Goal: Task Accomplishment & Management: Complete application form

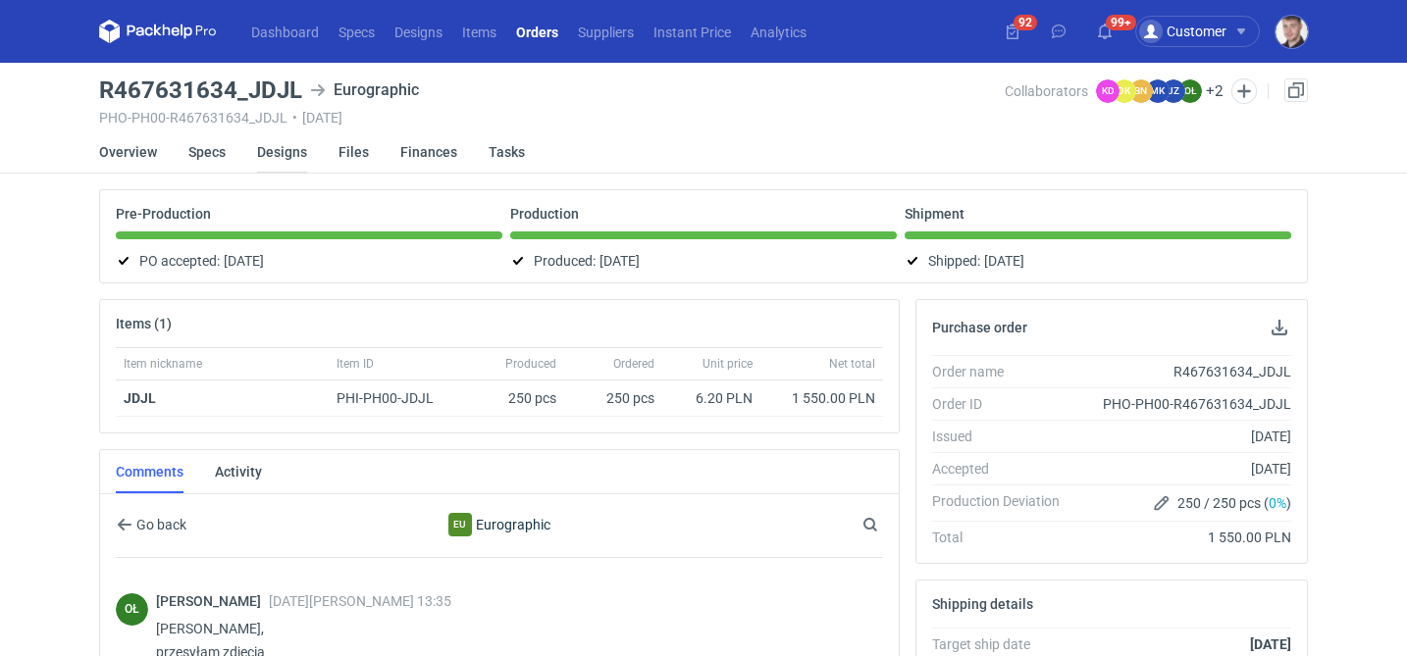
click at [267, 151] on link "Designs" at bounding box center [282, 151] width 50 height 43
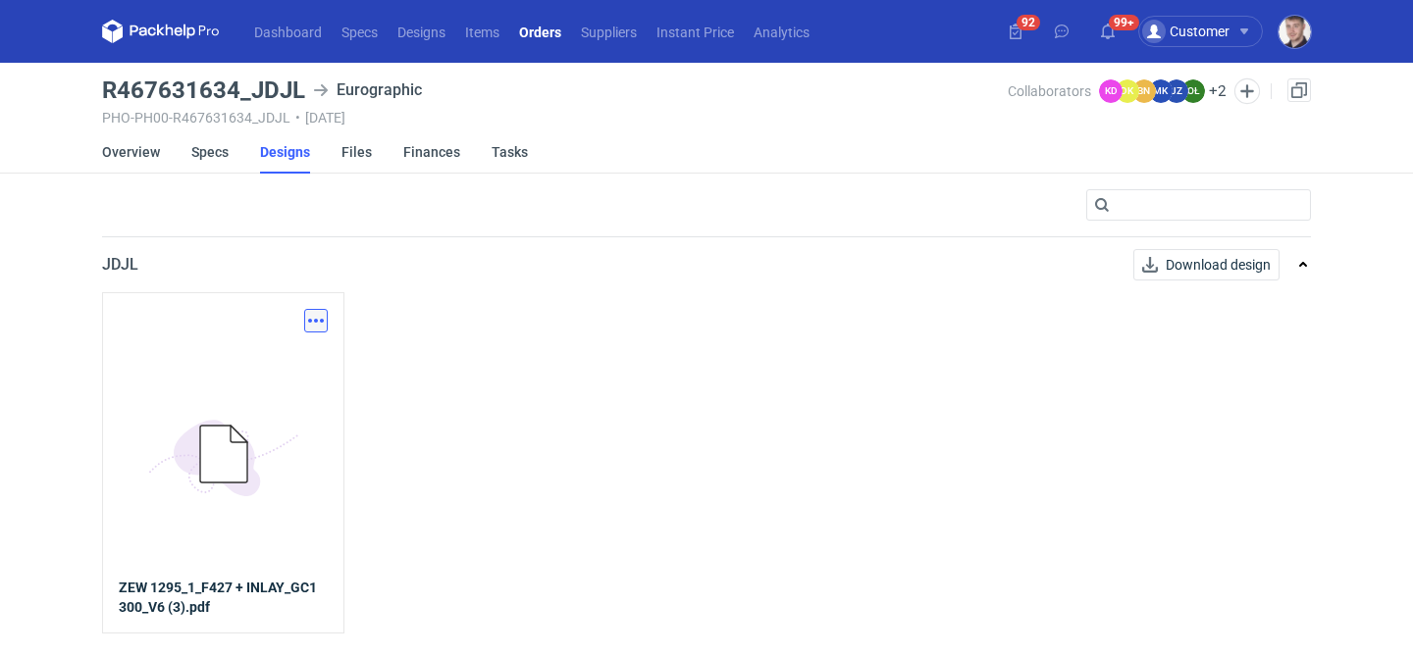
click at [311, 309] on button "button" at bounding box center [316, 321] width 24 height 24
click at [267, 360] on link "Download design part" at bounding box center [229, 363] width 181 height 31
click at [220, 152] on link "Specs" at bounding box center [209, 151] width 37 height 43
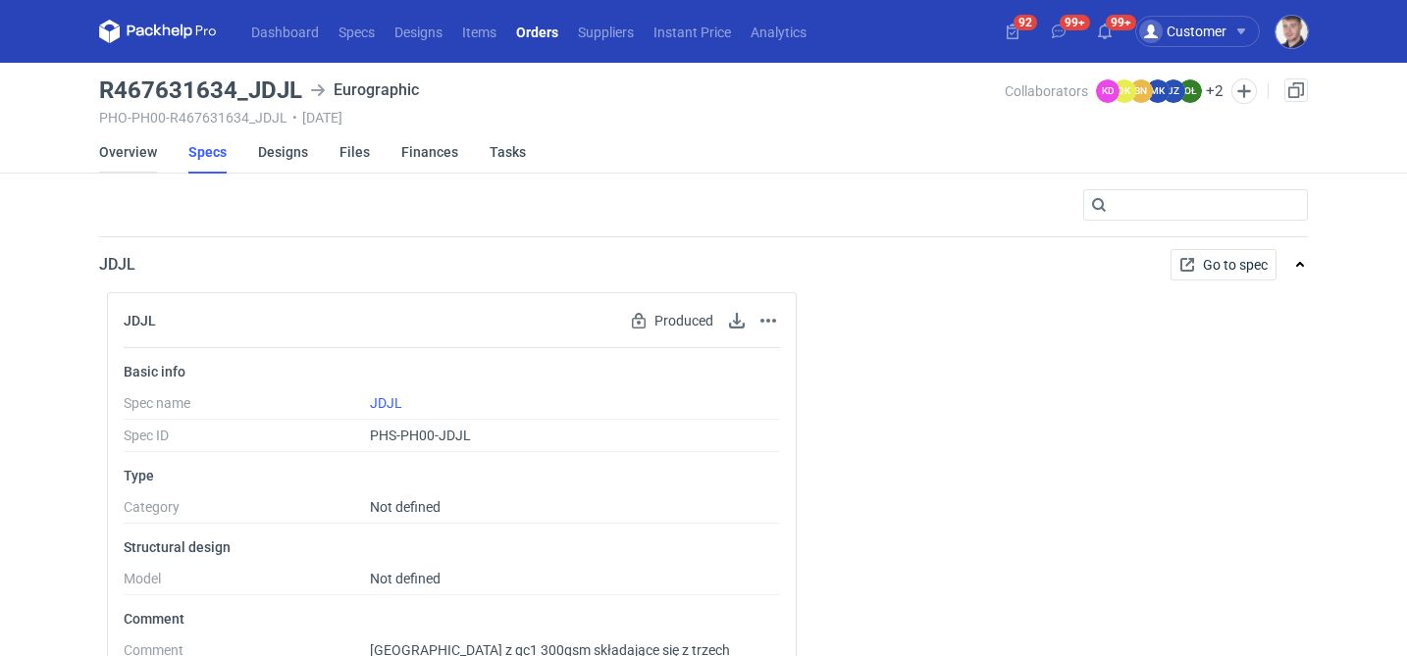
click at [121, 157] on link "Overview" at bounding box center [128, 151] width 58 height 43
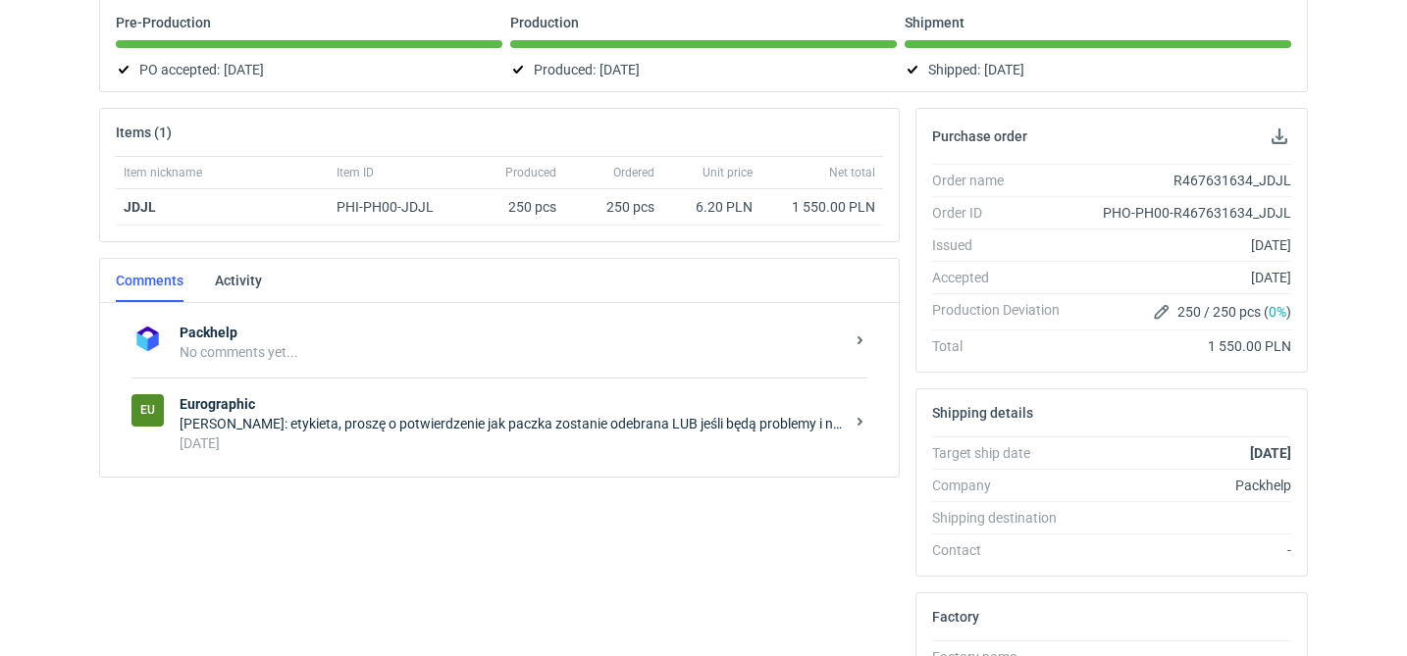
click at [348, 439] on div "8 months ago" at bounding box center [512, 444] width 664 height 20
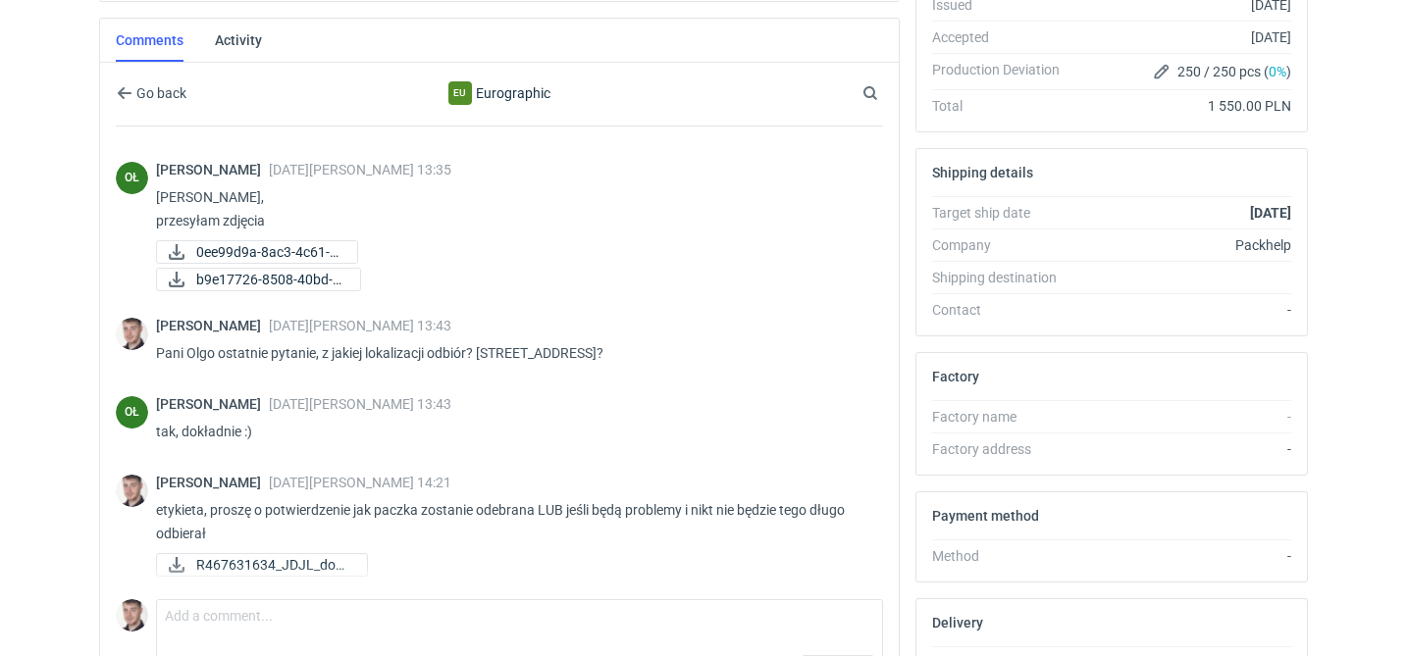
scroll to position [434, 0]
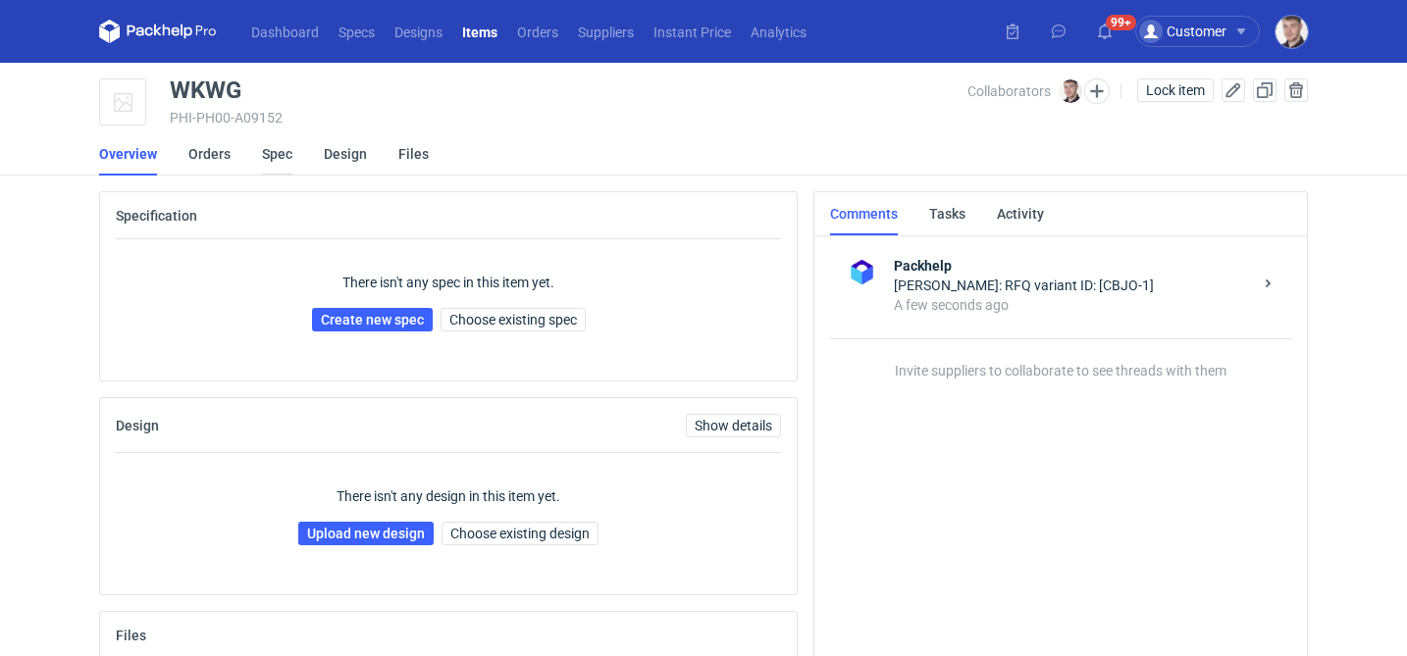
click at [282, 152] on link "Spec" at bounding box center [277, 153] width 30 height 43
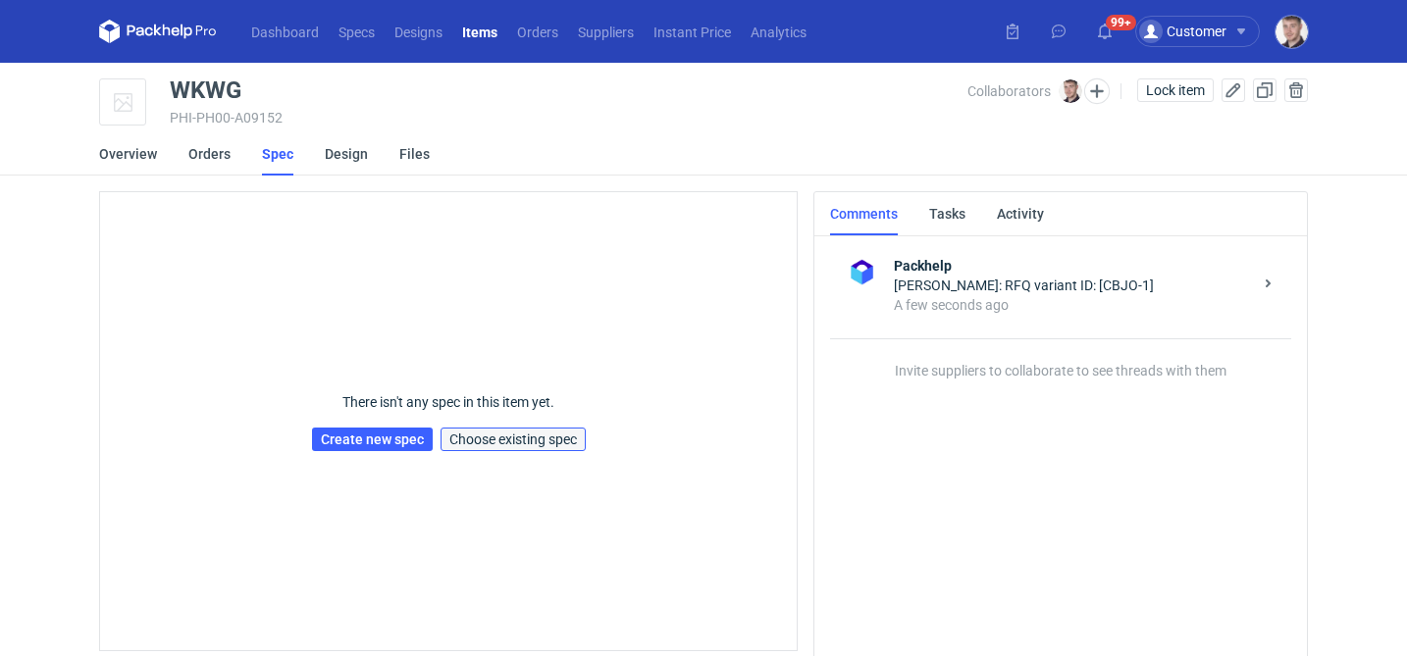
click at [468, 435] on span "Choose existing spec" at bounding box center [513, 440] width 128 height 14
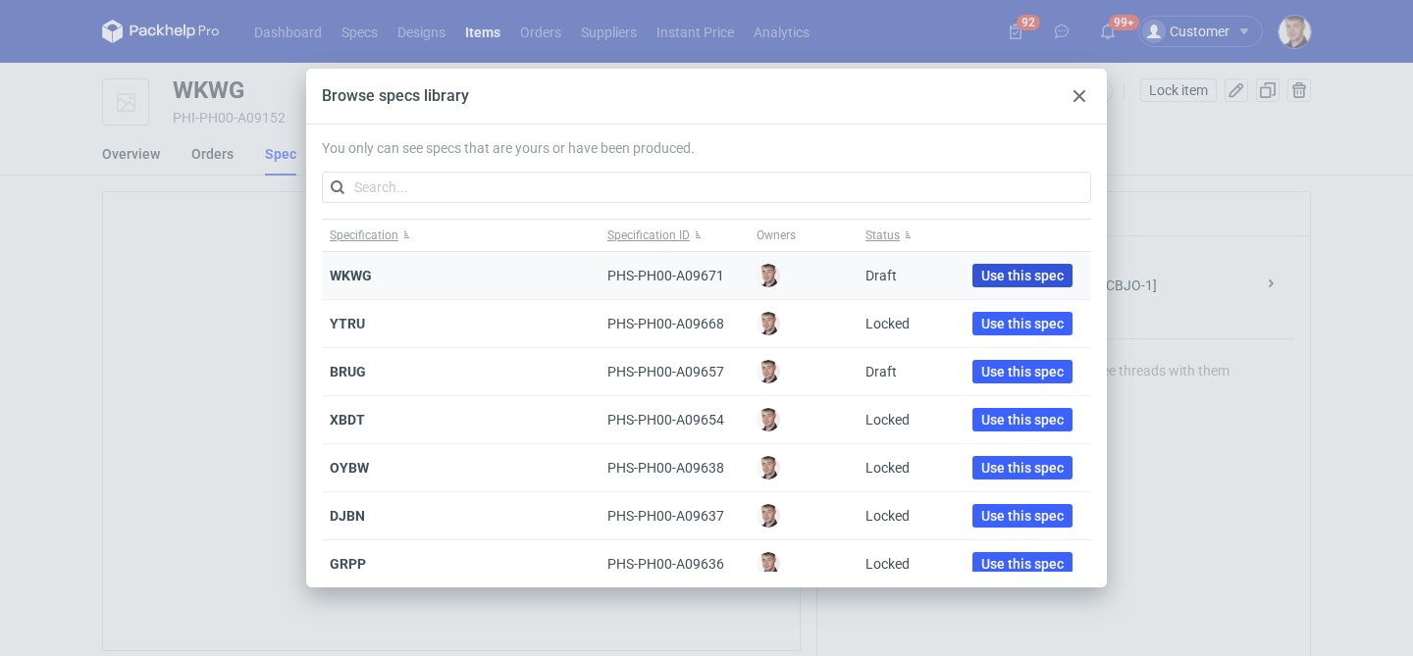
click at [981, 278] on span "Use this spec" at bounding box center [1022, 276] width 82 height 14
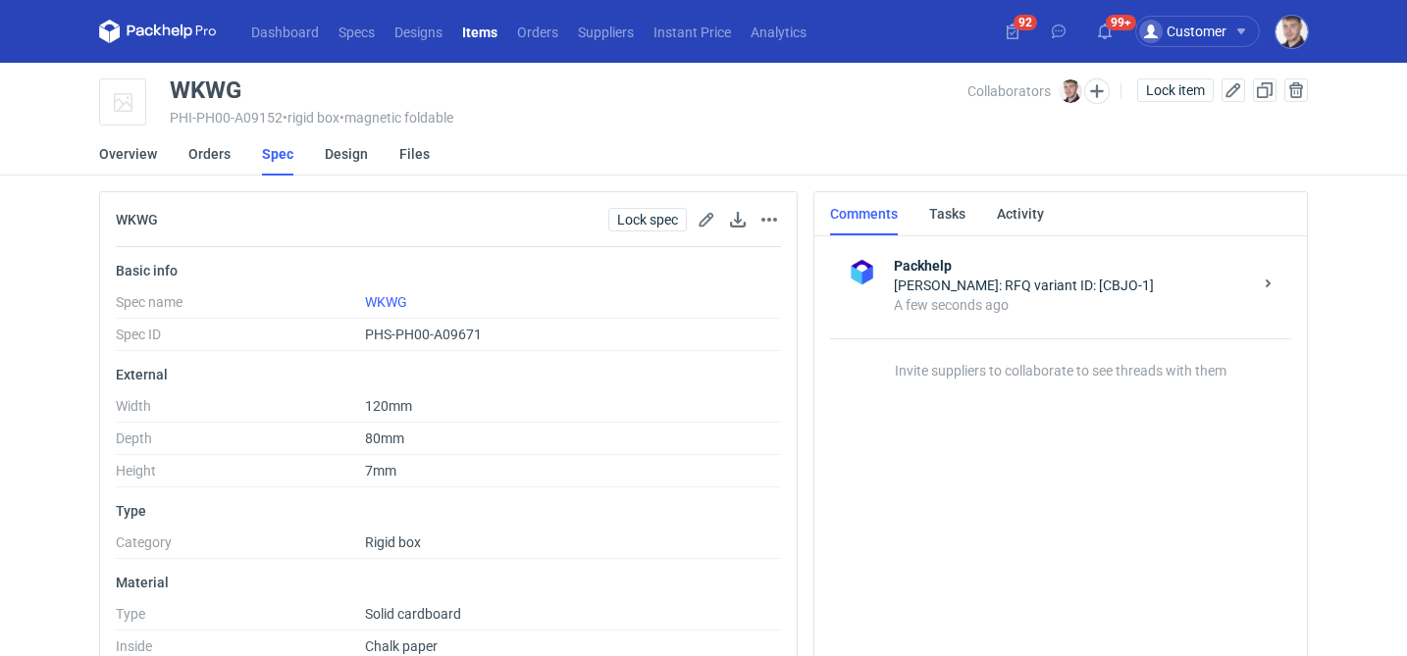
click at [1095, 92] on div "Spec linked." at bounding box center [1236, 78] width 314 height 31
click at [1095, 92] on button "button" at bounding box center [1097, 91] width 26 height 26
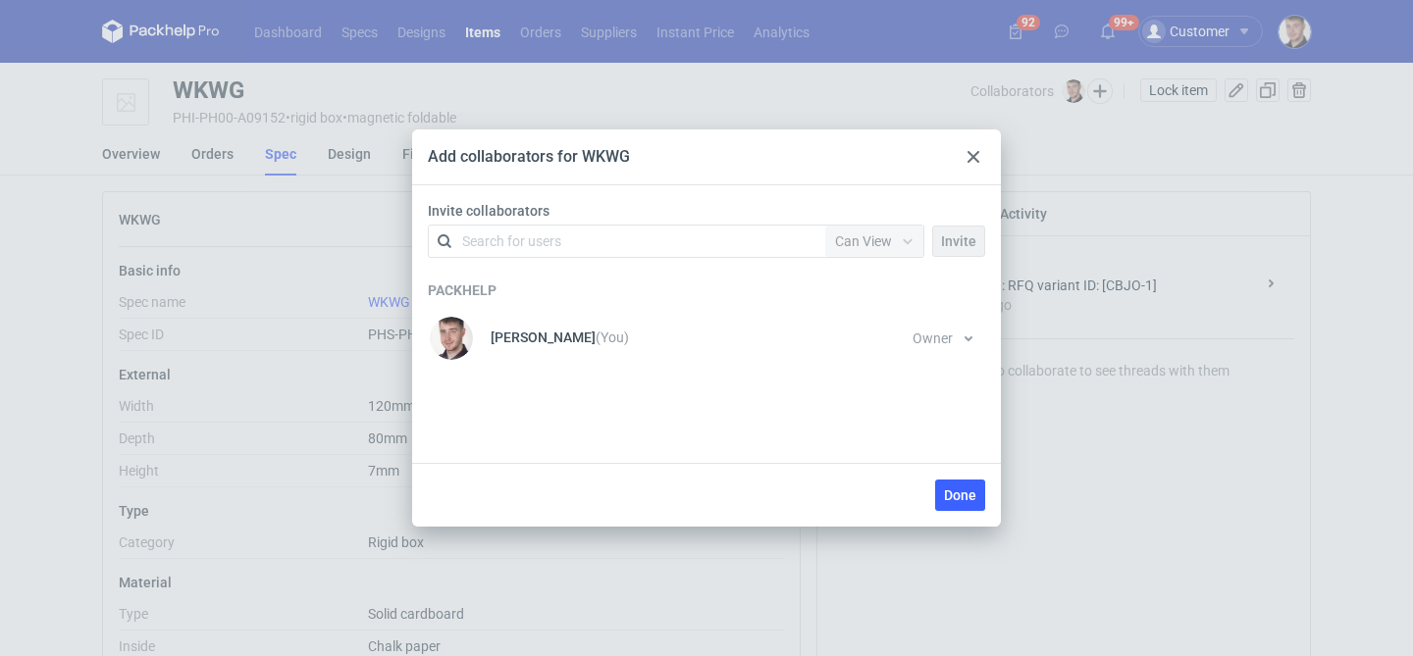
click at [656, 239] on div "Search for users" at bounding box center [622, 241] width 341 height 27
type input "["
type input "polipak"
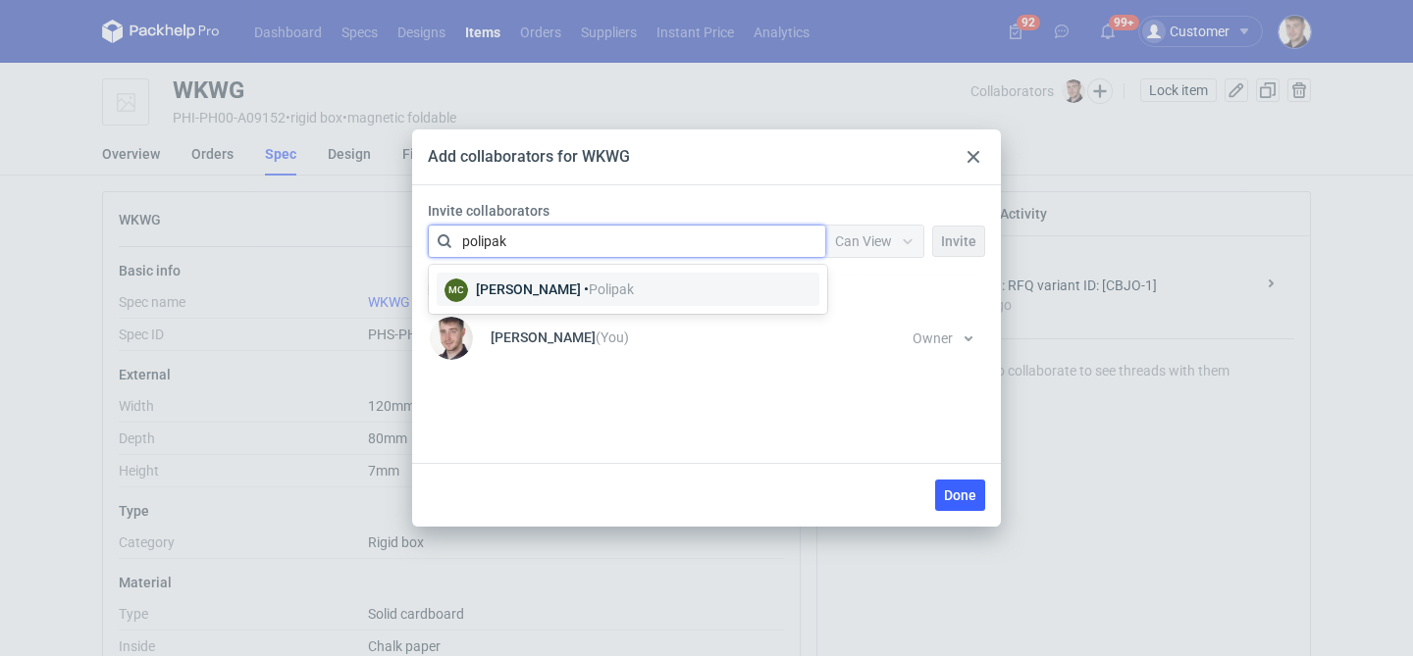
click at [571, 292] on div "Marcin Czarnecki • Polipak" at bounding box center [555, 290] width 158 height 20
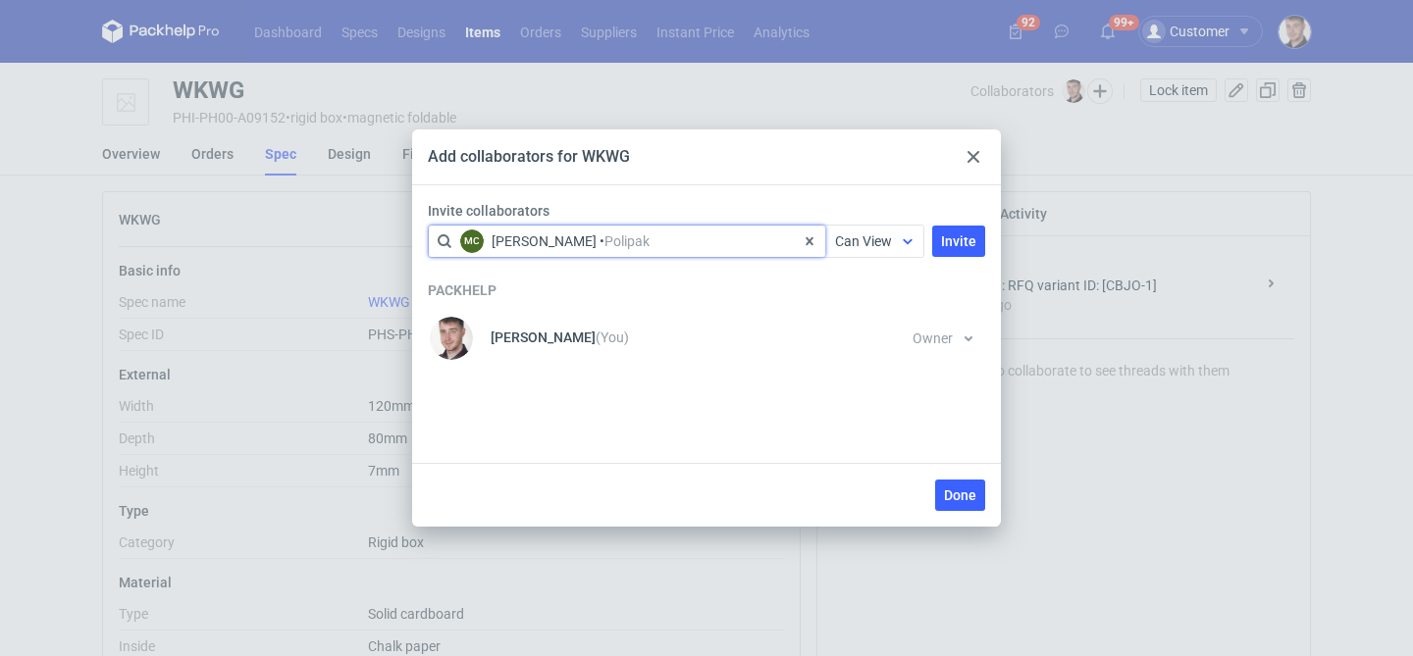
click at [888, 249] on div "Can View" at bounding box center [863, 242] width 57 height 20
click at [874, 314] on span "Can Edit" at bounding box center [868, 318] width 51 height 20
click at [953, 231] on button "Invite" at bounding box center [958, 241] width 53 height 31
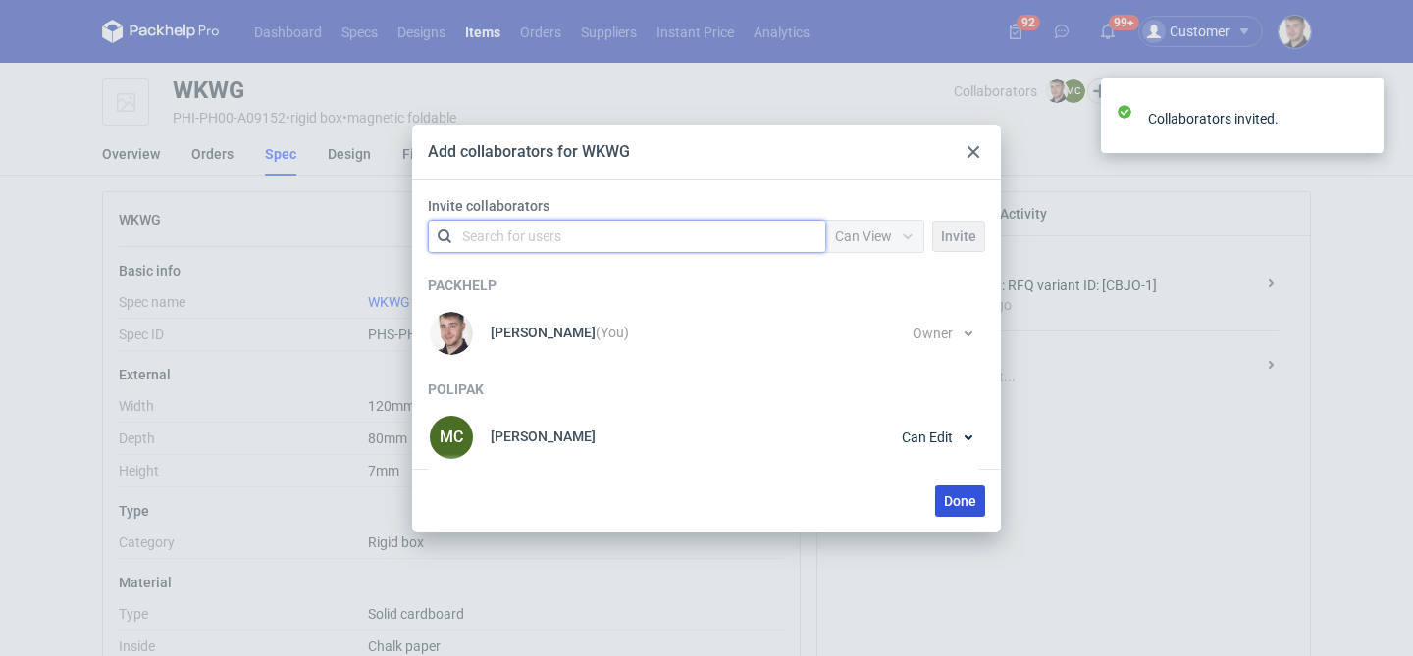
click at [955, 506] on span "Done" at bounding box center [960, 502] width 32 height 14
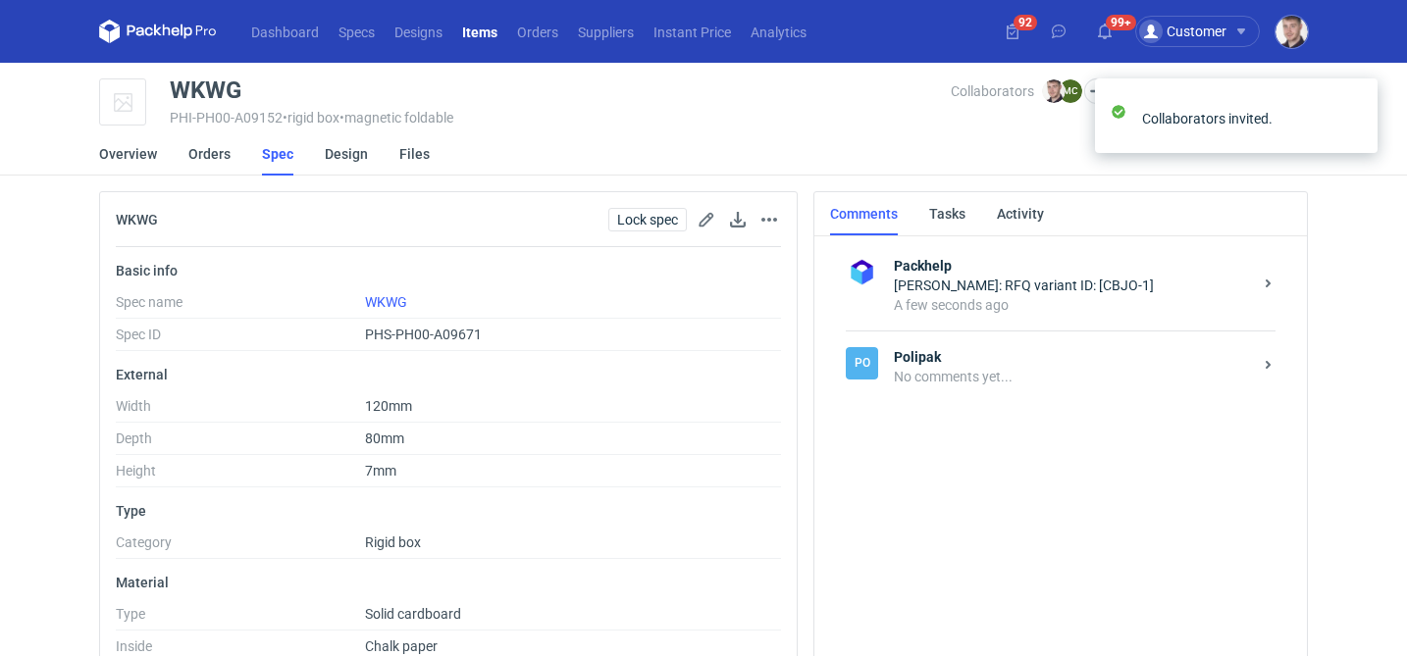
click at [984, 379] on div "No comments yet..." at bounding box center [1073, 377] width 358 height 20
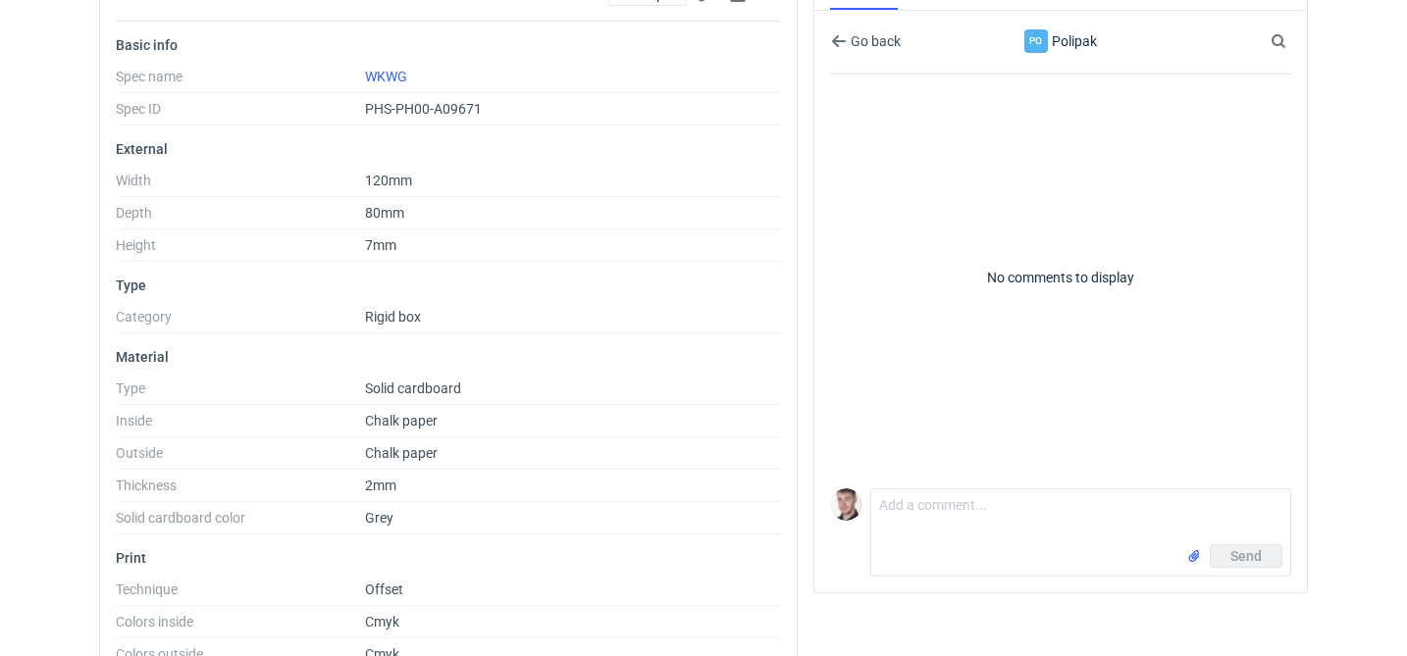
scroll to position [318, 0]
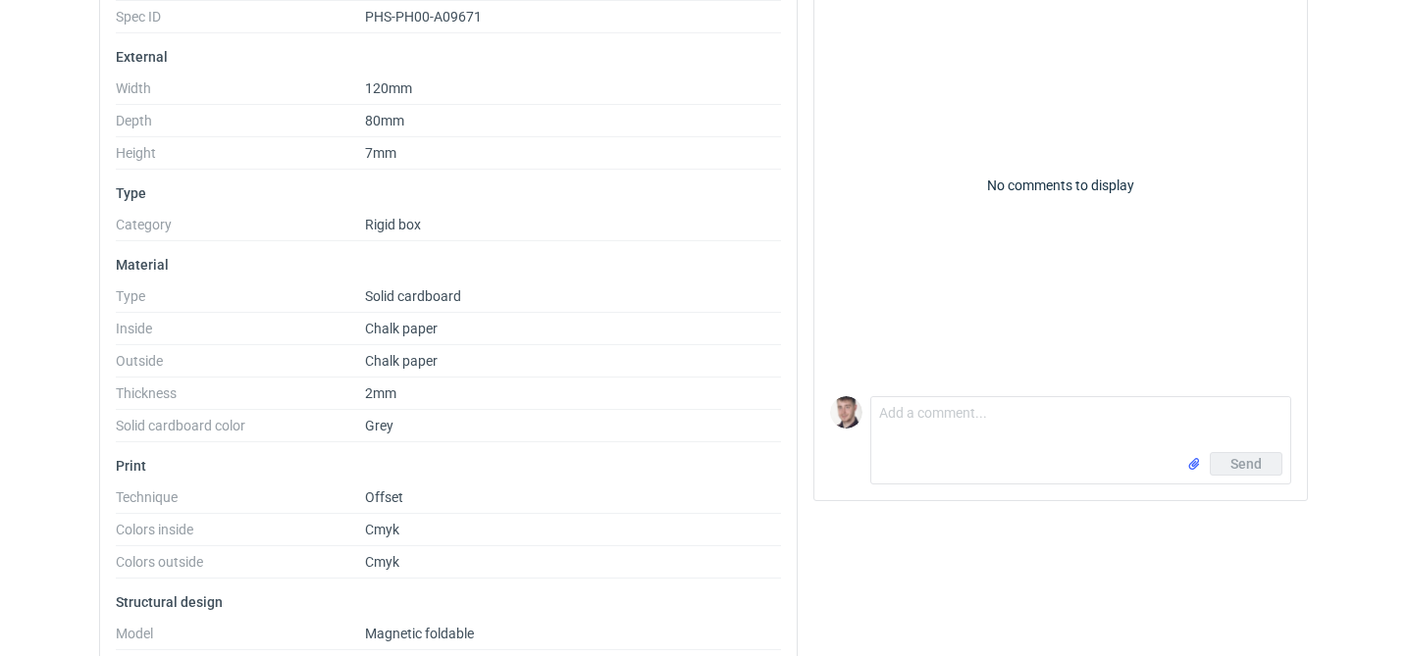
click at [930, 460] on div "Send" at bounding box center [1080, 467] width 419 height 31
click at [934, 436] on textarea "Comment message" at bounding box center [1080, 424] width 419 height 55
type textarea "wycena CBJO-1 proszę o przesłanie siatki"
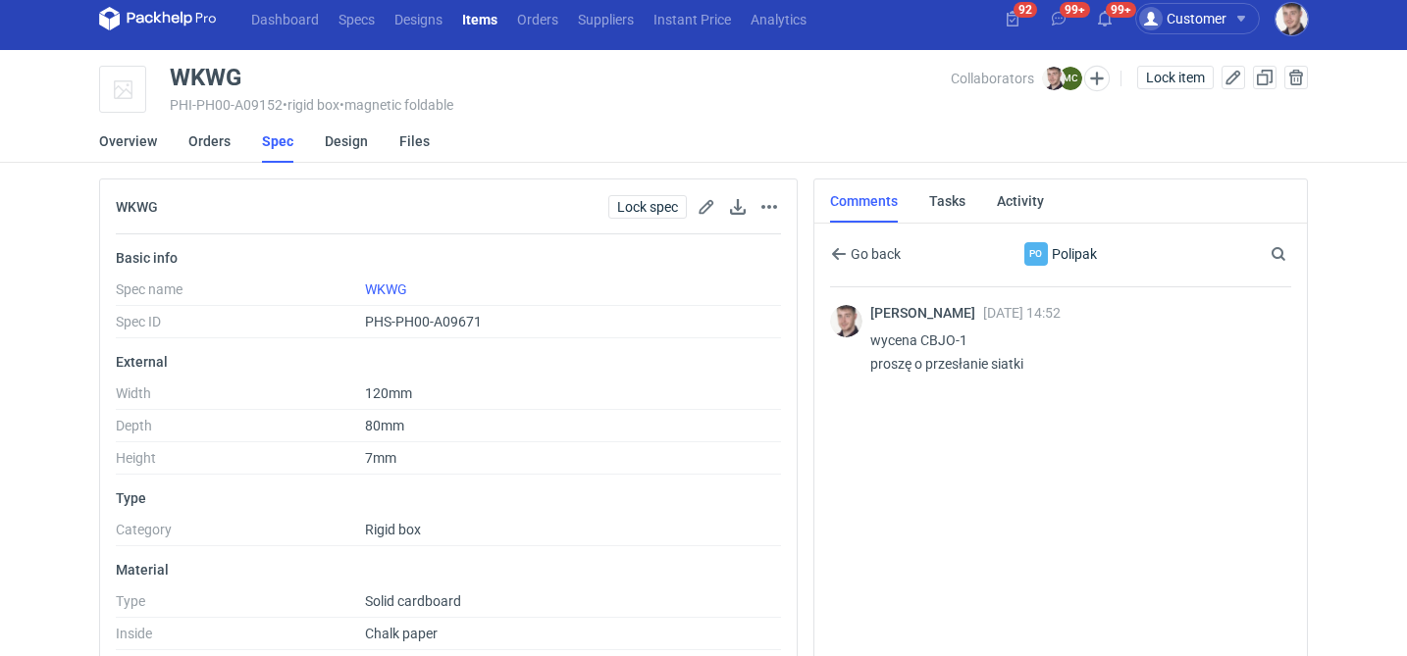
scroll to position [0, 0]
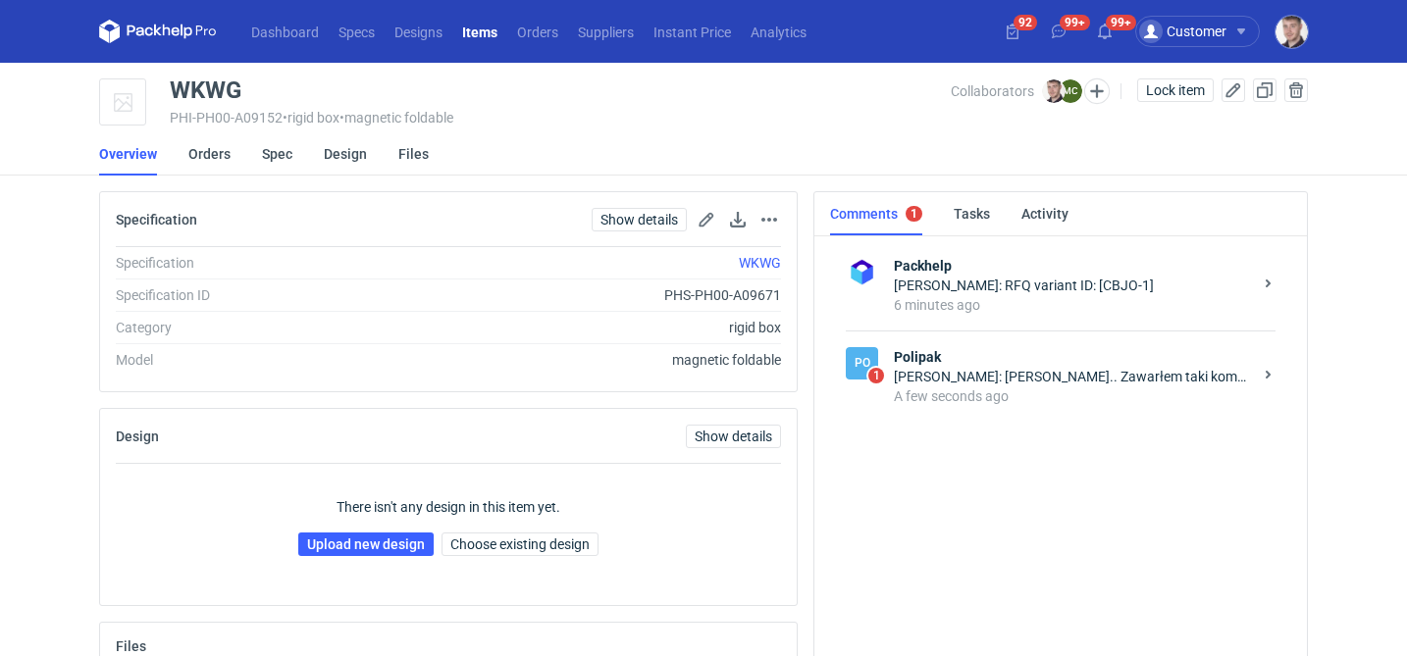
click at [1100, 393] on div "A few seconds ago" at bounding box center [1073, 397] width 358 height 20
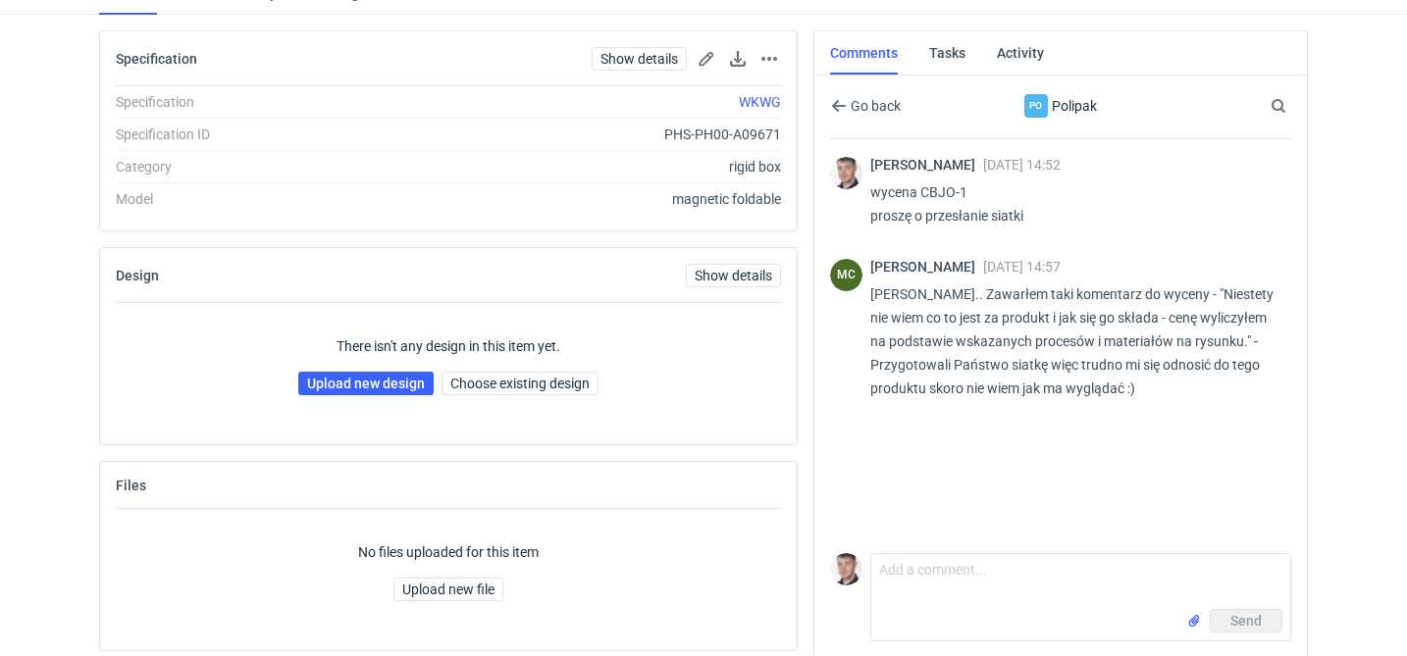
scroll to position [179, 0]
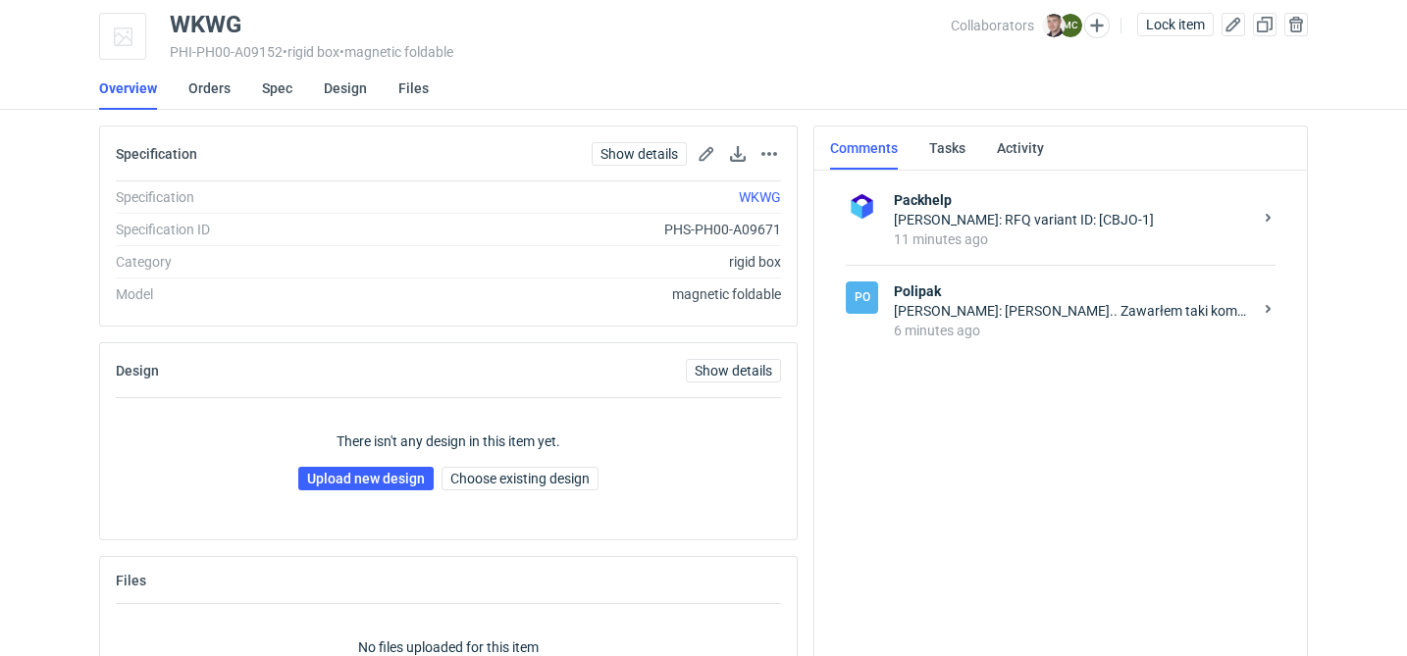
scroll to position [83, 0]
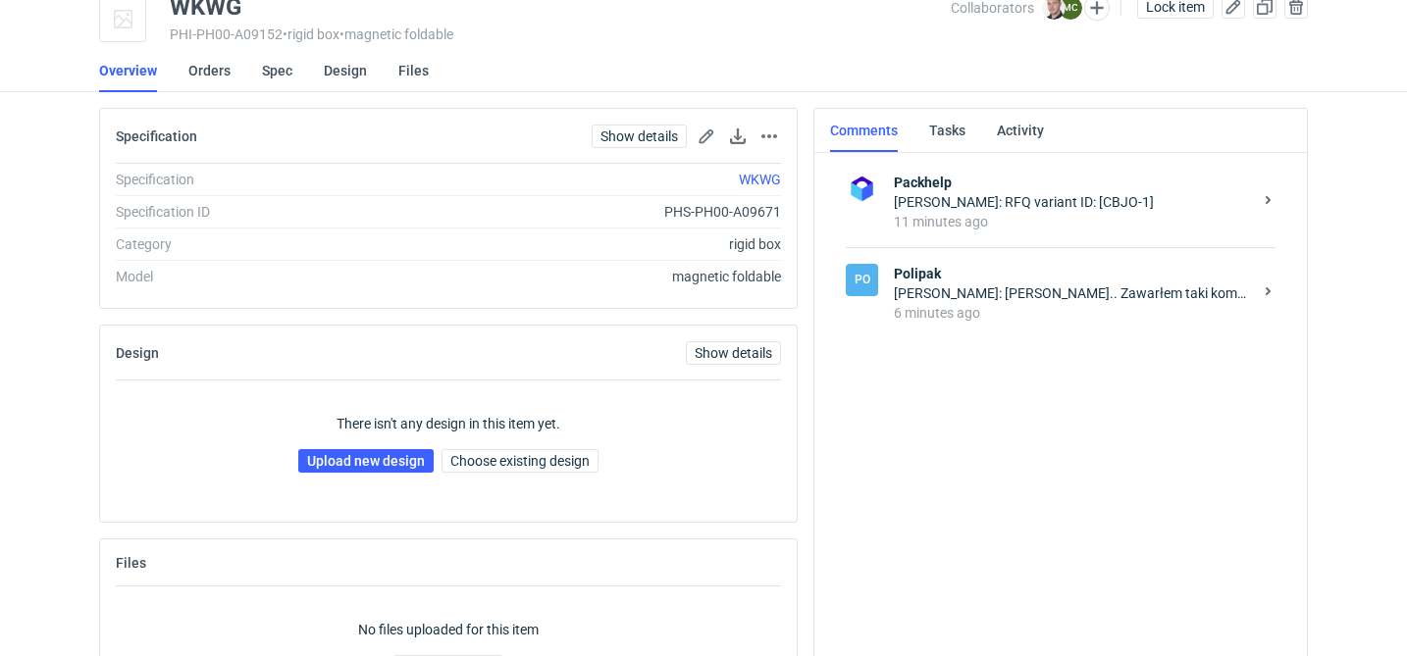
click at [1019, 288] on div "[PERSON_NAME]: [PERSON_NAME].. Zawarłem taki komentarz do wyceny - "Niestety ni…" at bounding box center [1073, 294] width 358 height 20
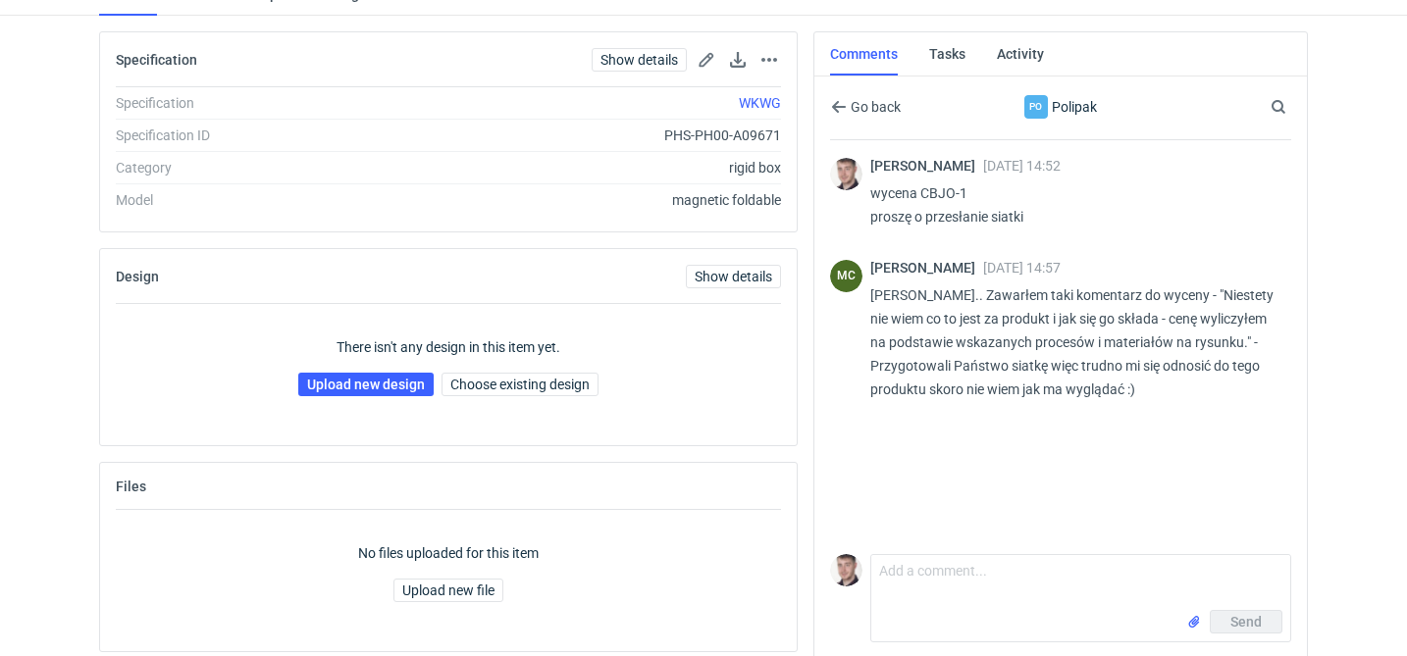
scroll to position [179, 0]
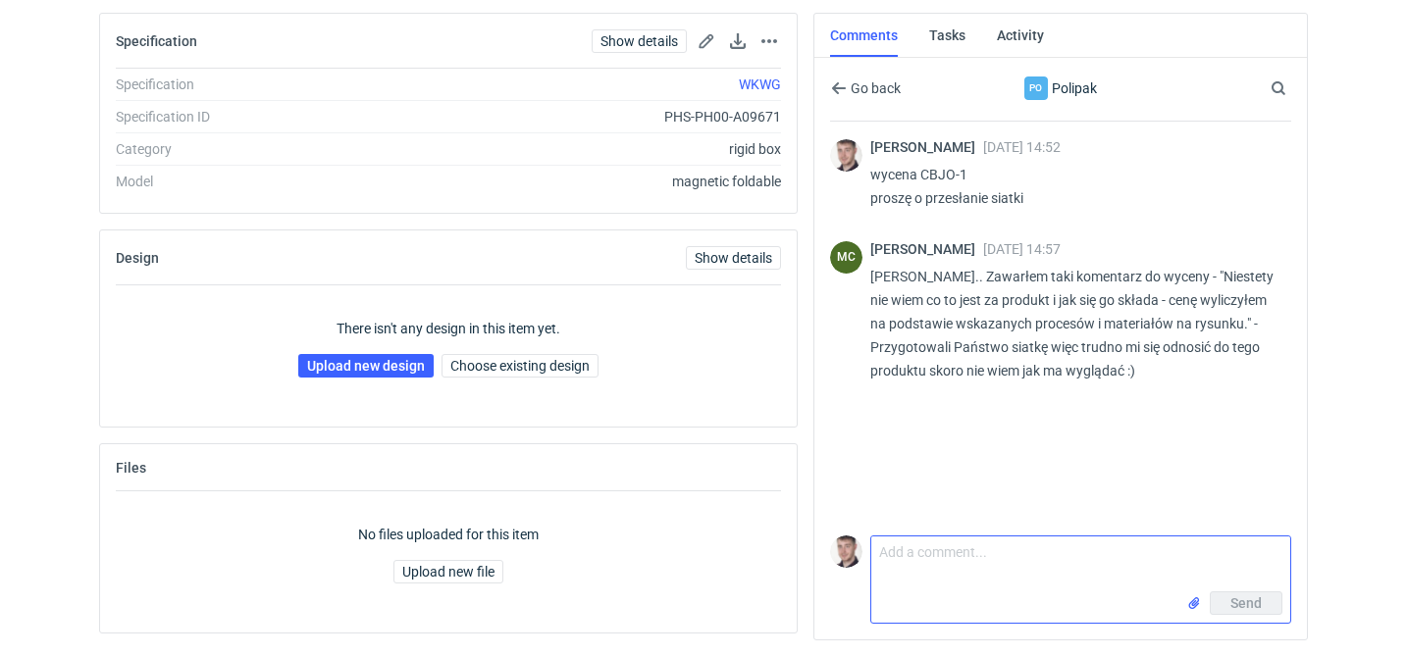
click at [922, 543] on textarea "Comment message" at bounding box center [1080, 564] width 419 height 55
click at [1198, 601] on input "file" at bounding box center [1194, 604] width 16 height 21
click at [1045, 551] on textarea "to ma być coś takiego" at bounding box center [1080, 564] width 419 height 55
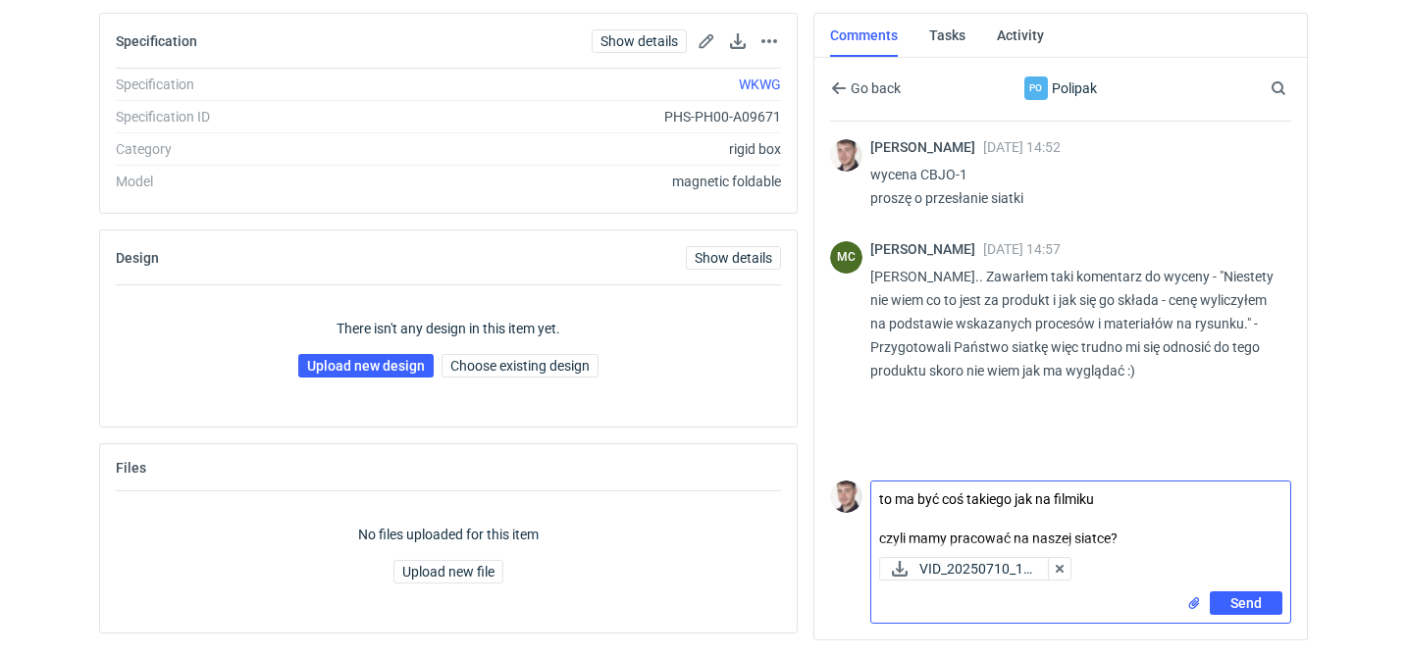
type textarea "to ma być coś takiego jak na filmiku czyli mamy pracować na naszej siatce?"
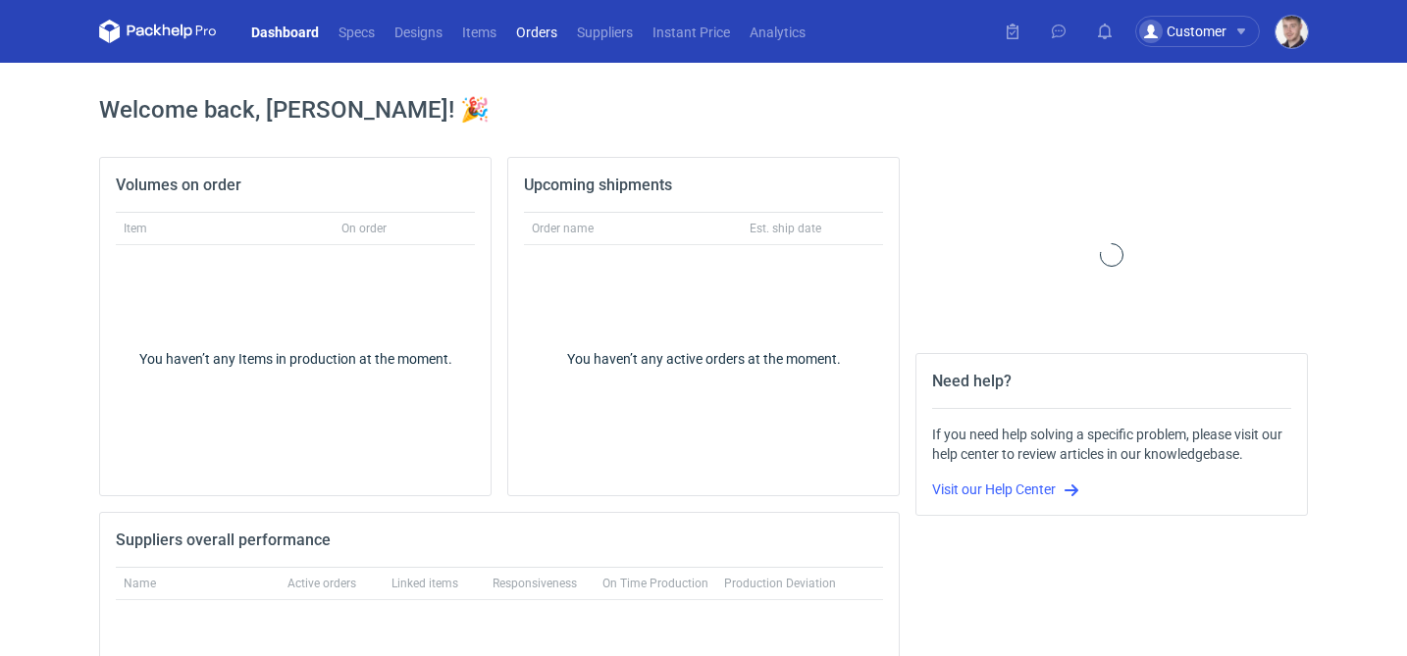
click at [534, 36] on link "Orders" at bounding box center [536, 32] width 61 height 24
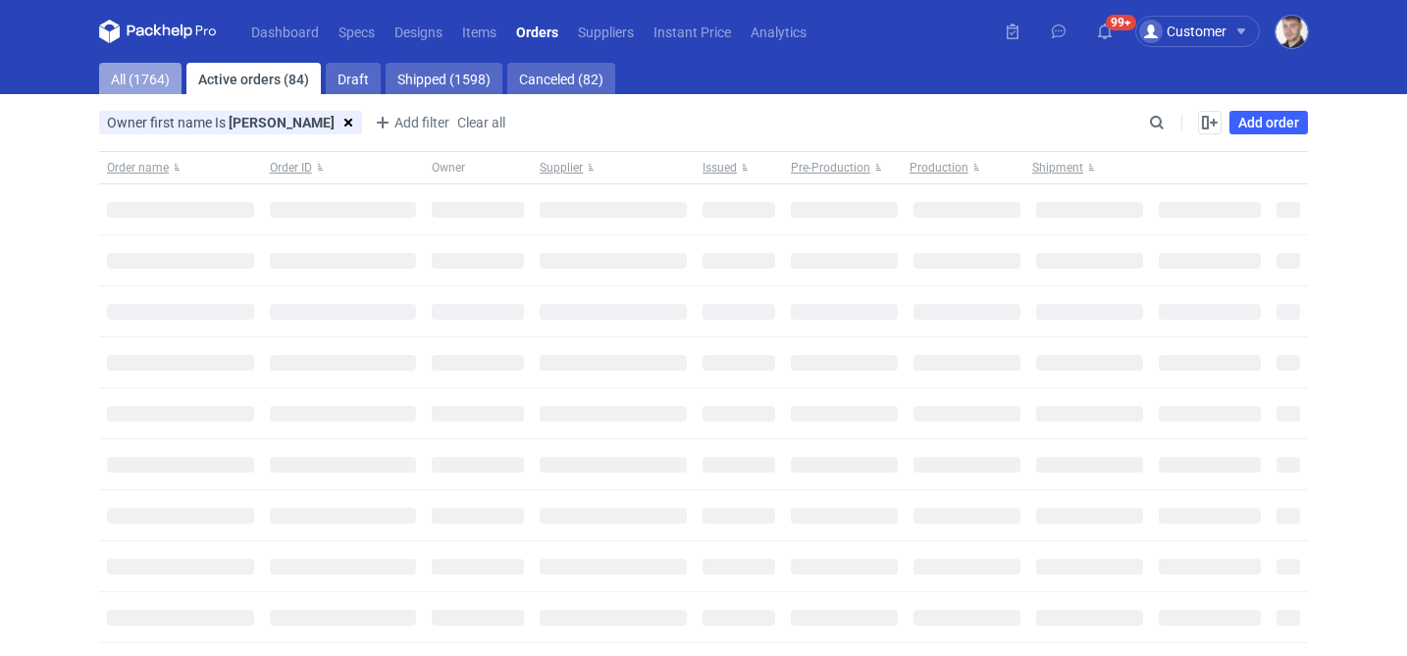
click at [152, 85] on link "All (1764)" at bounding box center [140, 78] width 82 height 31
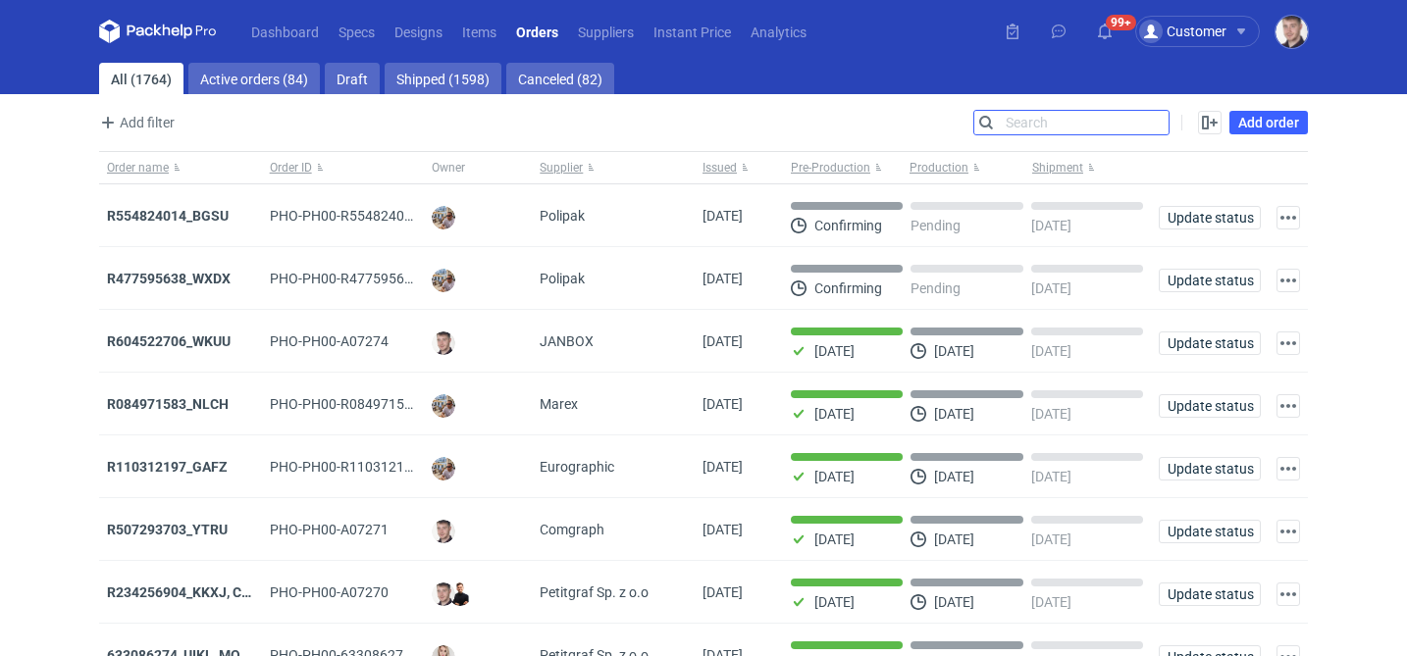
click at [1160, 118] on input "Search" at bounding box center [1071, 123] width 194 height 24
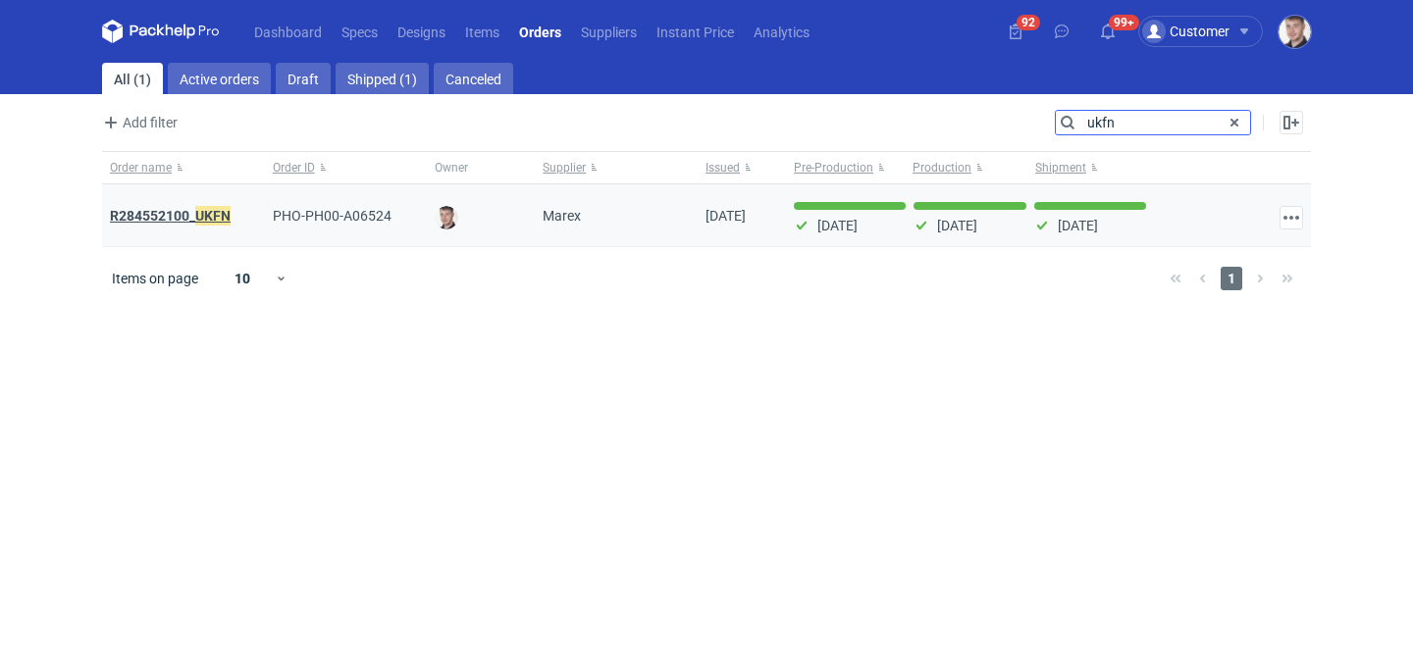
type input "ukfn"
click at [215, 219] on em "UKFN" at bounding box center [212, 216] width 35 height 22
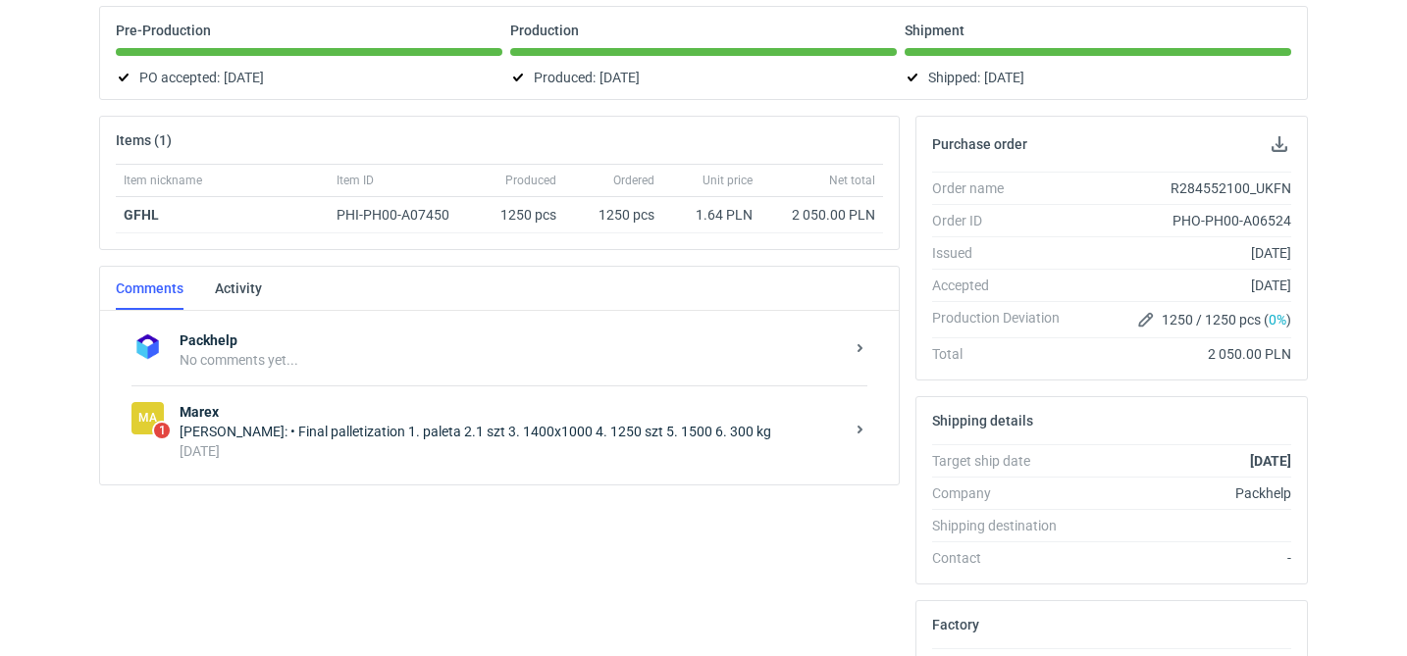
scroll to position [218, 0]
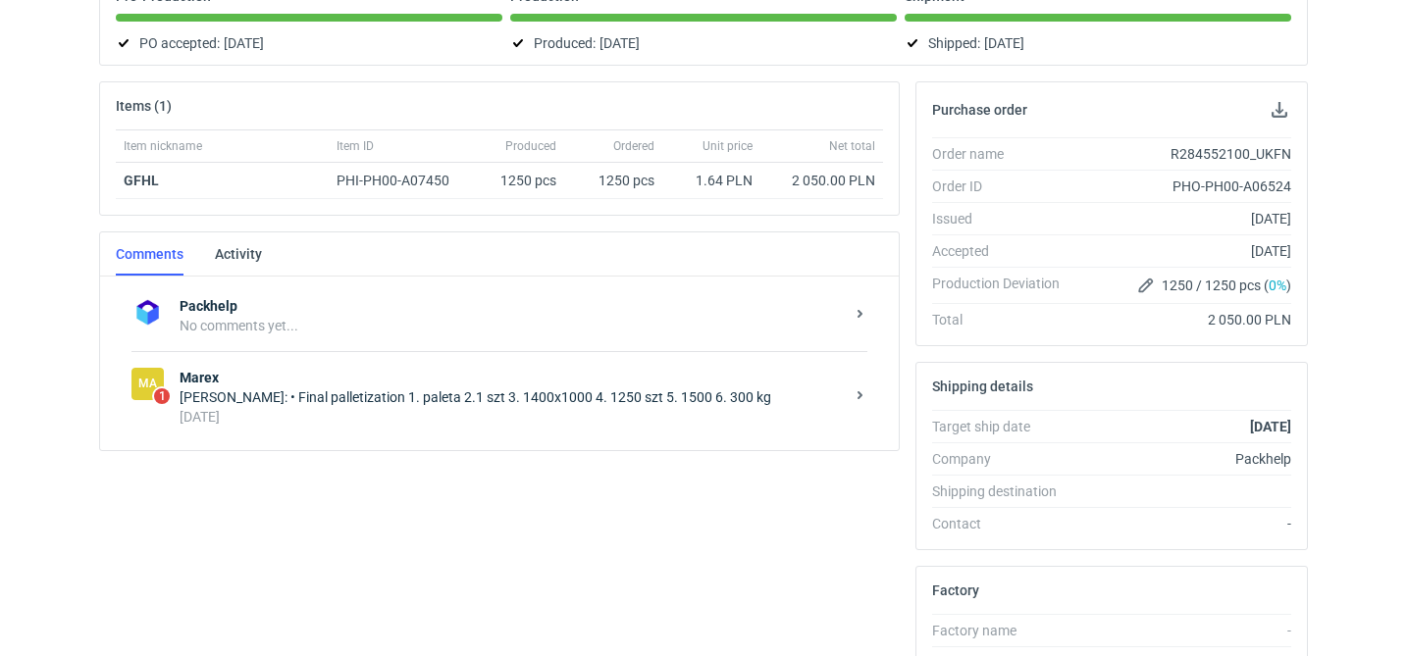
click at [336, 410] on div "6 months ago" at bounding box center [512, 417] width 664 height 20
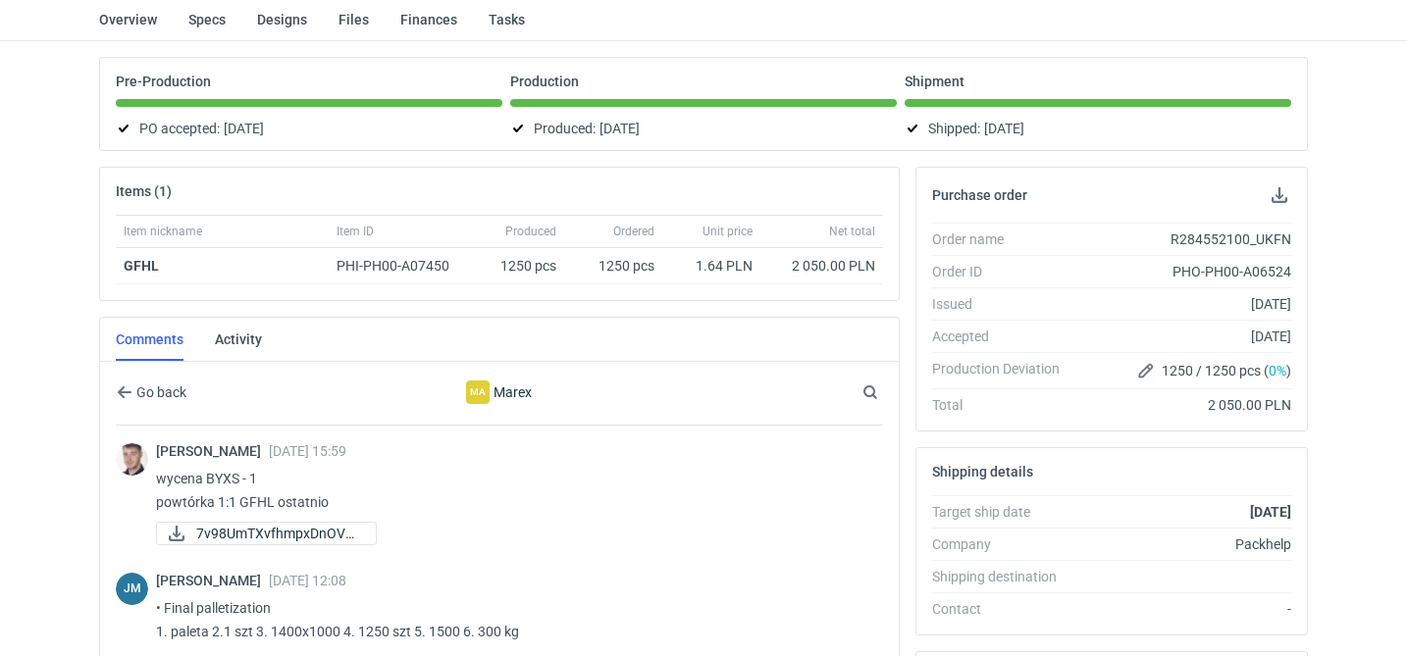
scroll to position [118, 0]
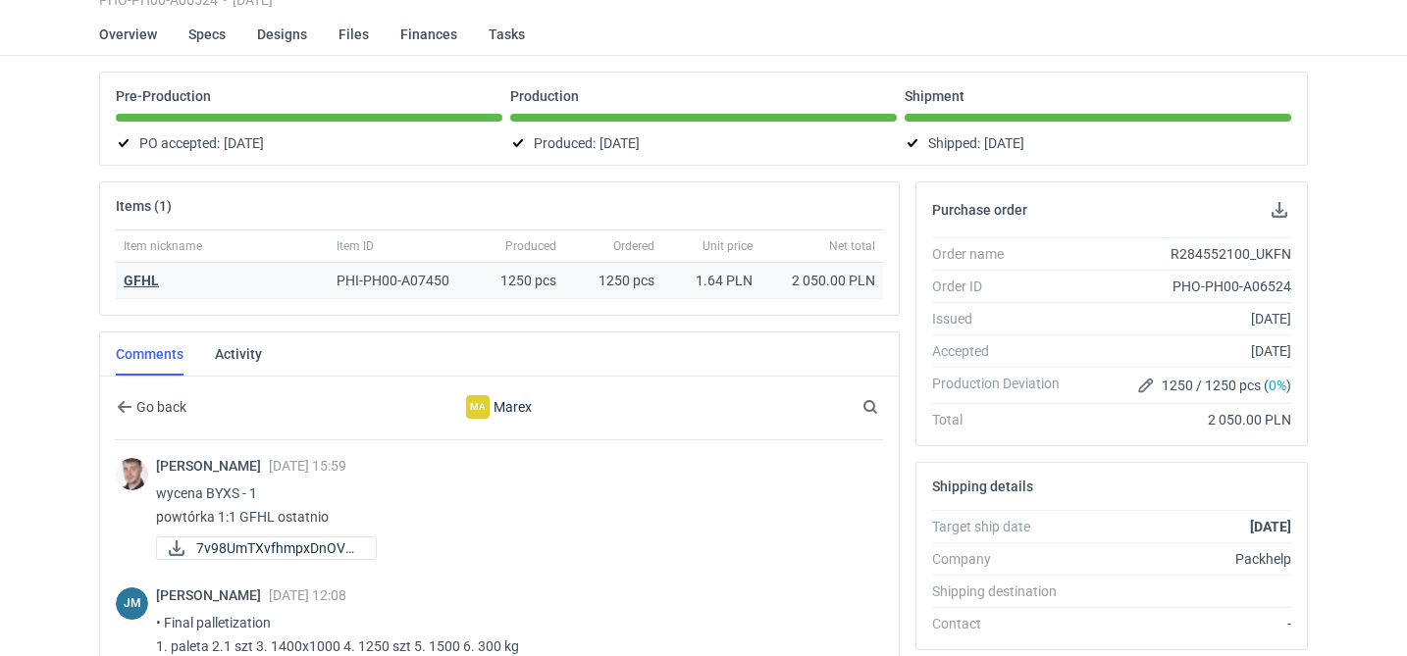
click at [140, 284] on strong "GFHL" at bounding box center [141, 281] width 35 height 16
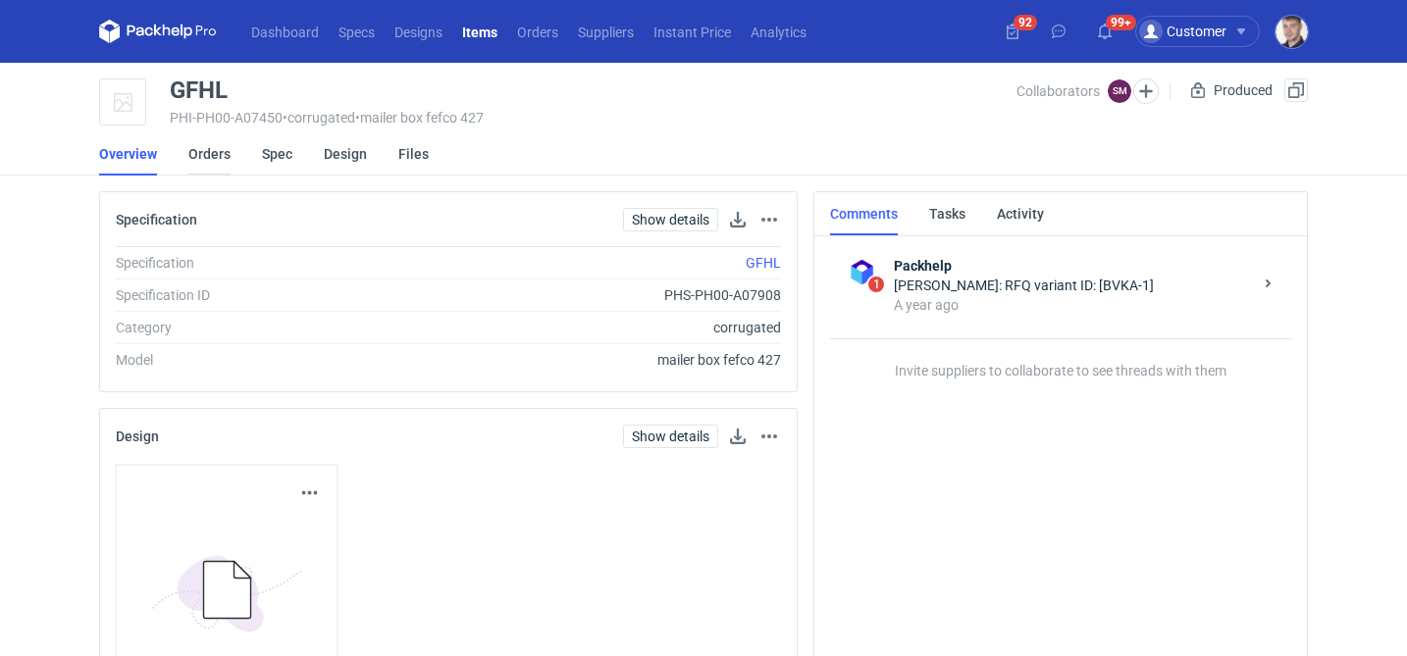
click at [206, 159] on link "Orders" at bounding box center [209, 153] width 42 height 43
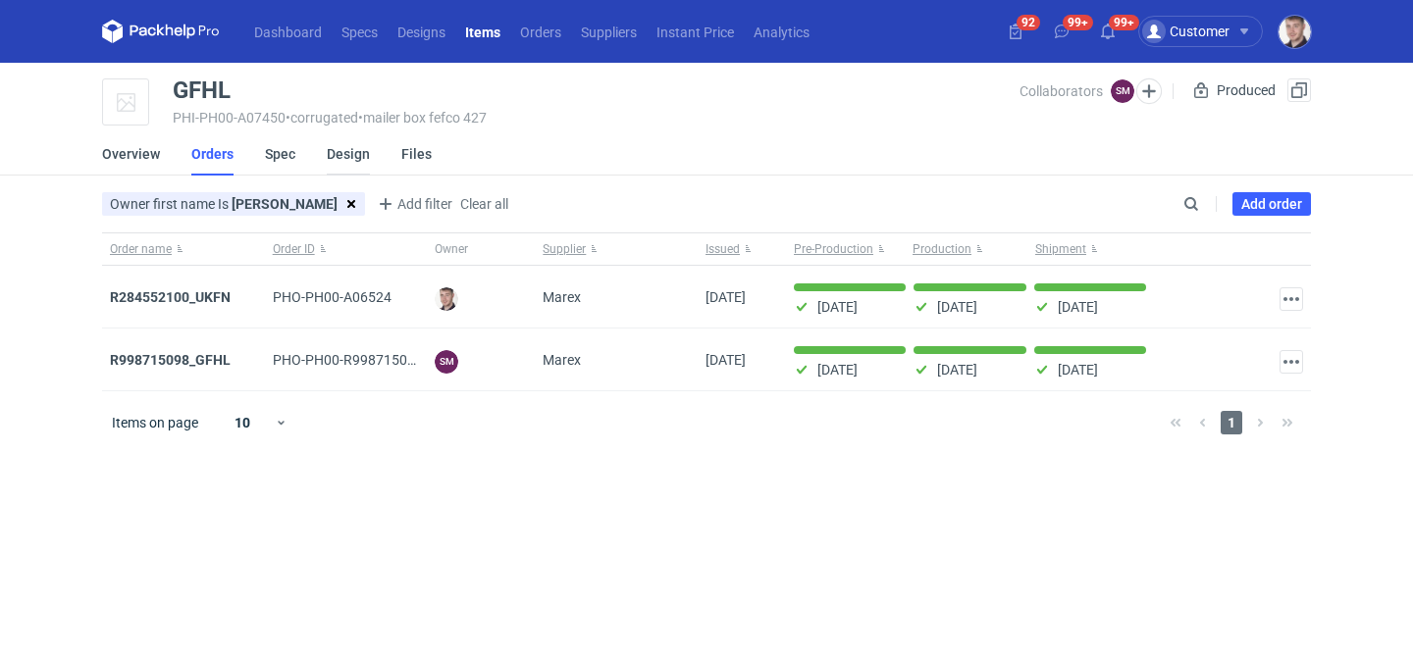
click at [355, 161] on link "Design" at bounding box center [348, 153] width 43 height 43
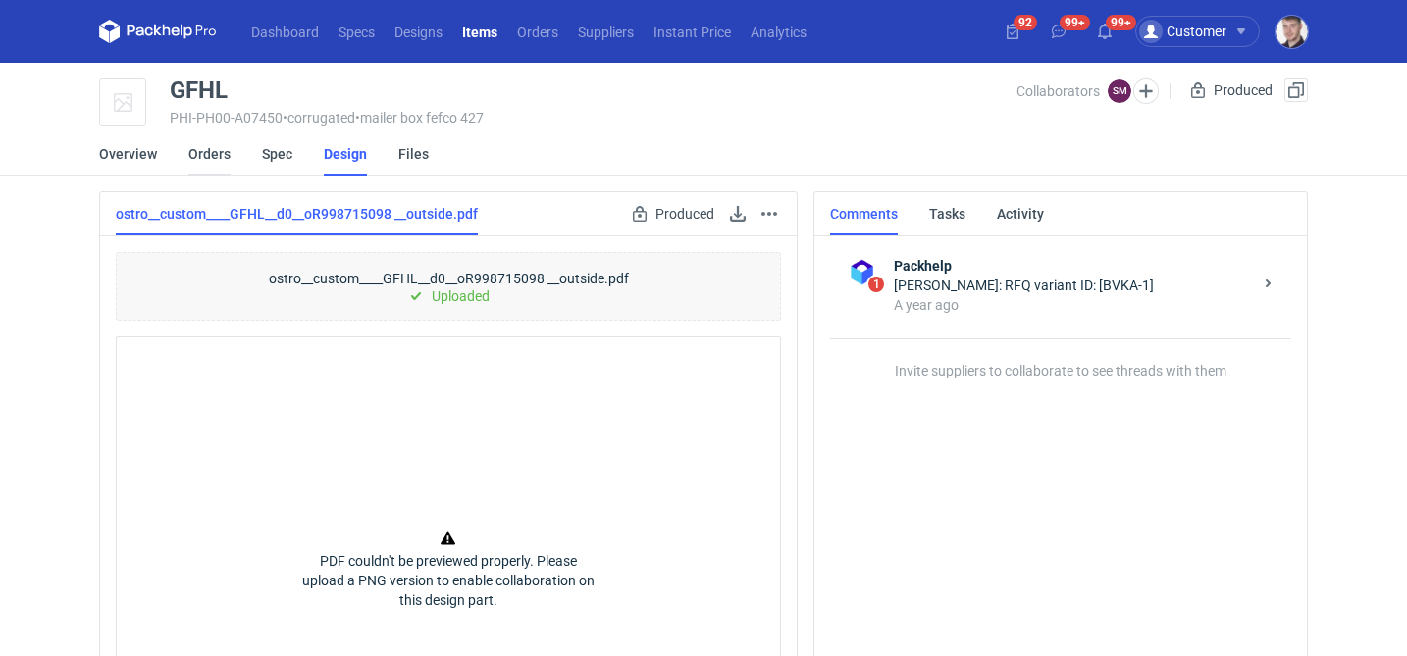
click at [218, 158] on link "Orders" at bounding box center [209, 153] width 42 height 43
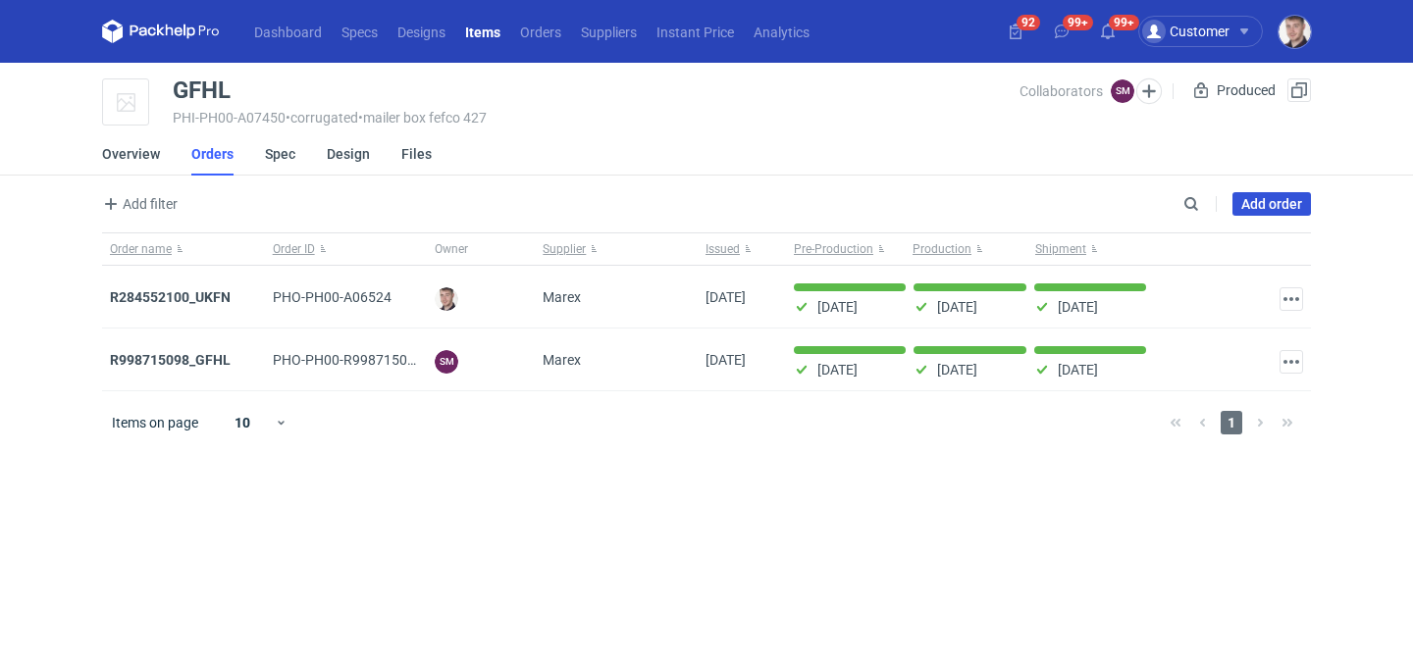
click at [1259, 211] on link "Add order" at bounding box center [1271, 204] width 78 height 24
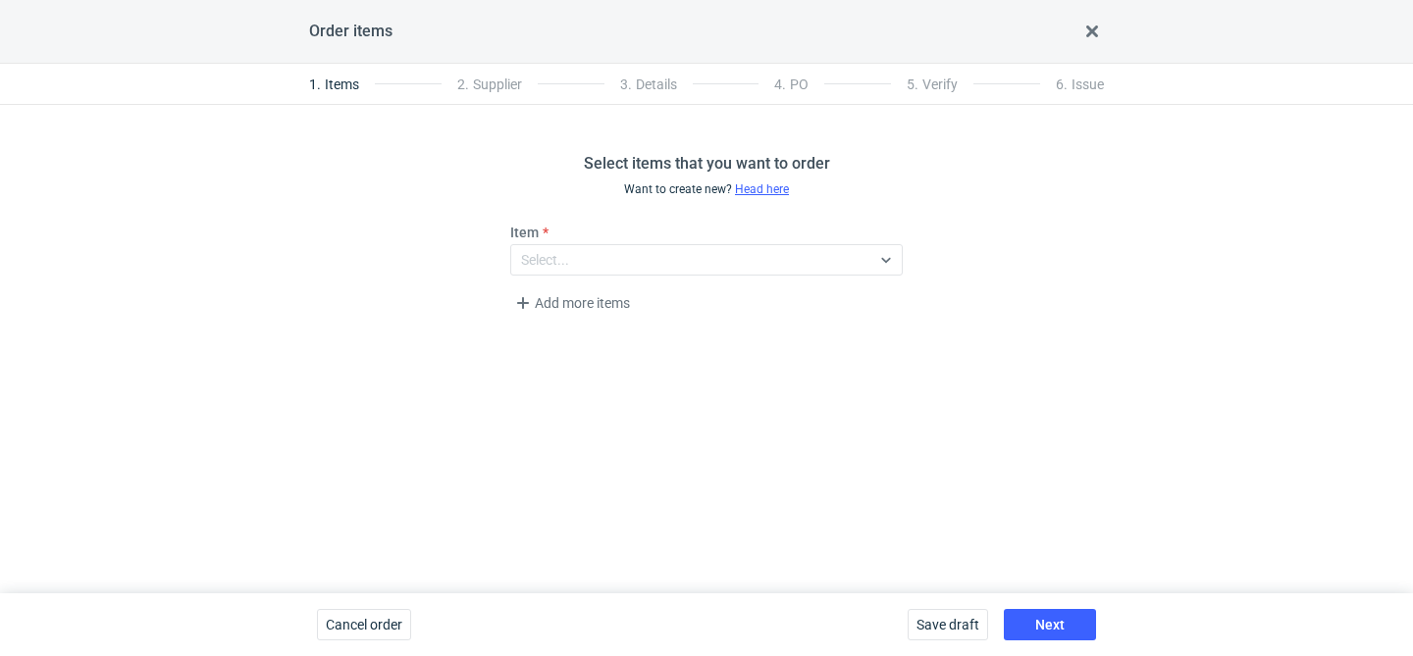
click at [1076, 598] on div "Save draft Next" at bounding box center [1002, 625] width 204 height 63
click at [1071, 616] on button "Next" at bounding box center [1050, 624] width 92 height 31
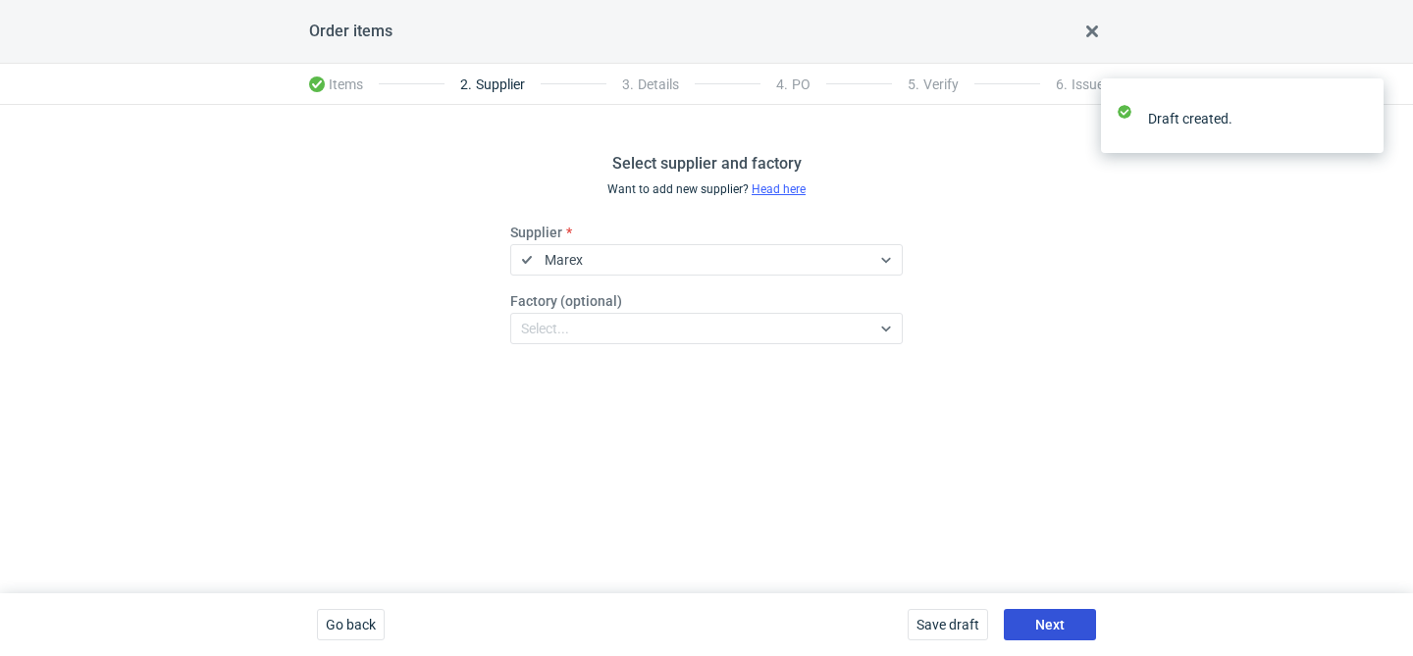
click at [1071, 626] on button "Next" at bounding box center [1050, 624] width 92 height 31
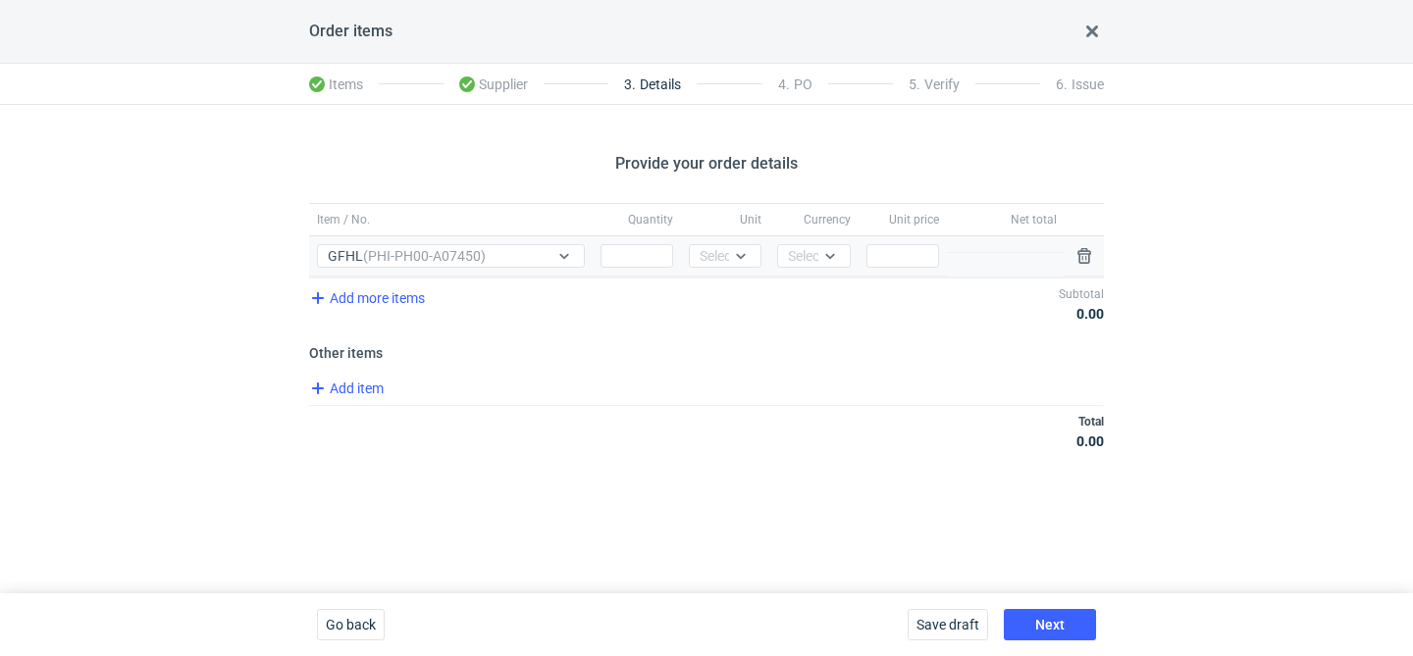
click at [631, 241] on div "Quantity" at bounding box center [637, 256] width 88 height 40
click at [623, 260] on input "Quantity" at bounding box center [636, 256] width 73 height 24
type input "1200"
click at [689, 266] on div "Select..." at bounding box center [725, 256] width 73 height 24
click at [707, 288] on span "pcs" at bounding box center [716, 297] width 22 height 20
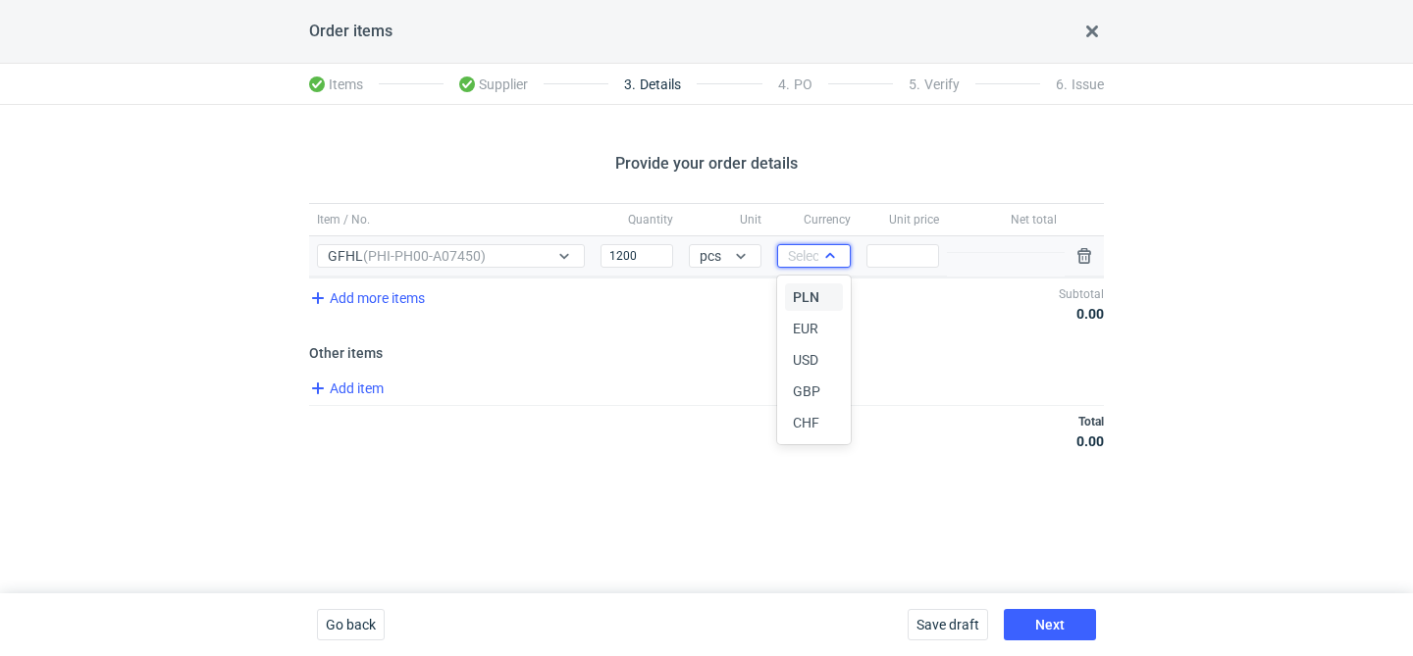
click at [822, 253] on icon at bounding box center [830, 256] width 16 height 16
click at [815, 288] on span "PLN" at bounding box center [806, 297] width 26 height 20
click at [890, 257] on input "Price" at bounding box center [902, 256] width 73 height 24
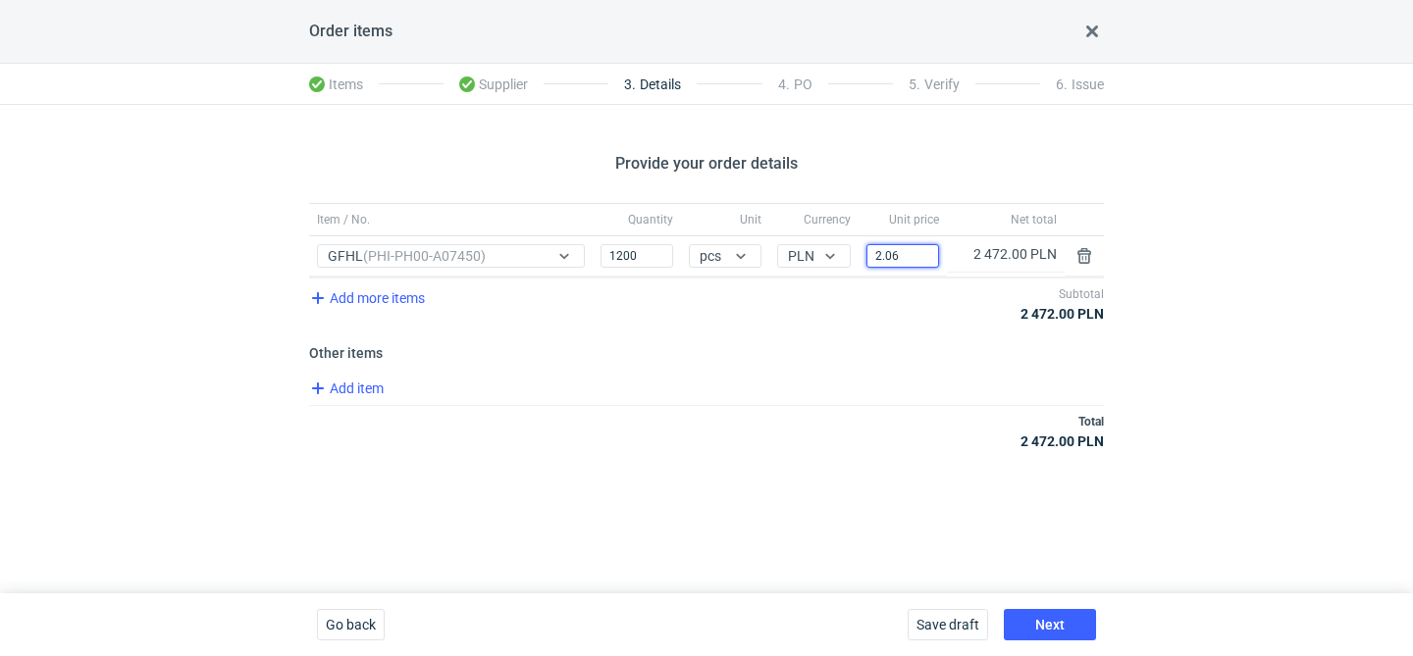
type input "2.06"
click at [1063, 637] on button "Next" at bounding box center [1050, 624] width 92 height 31
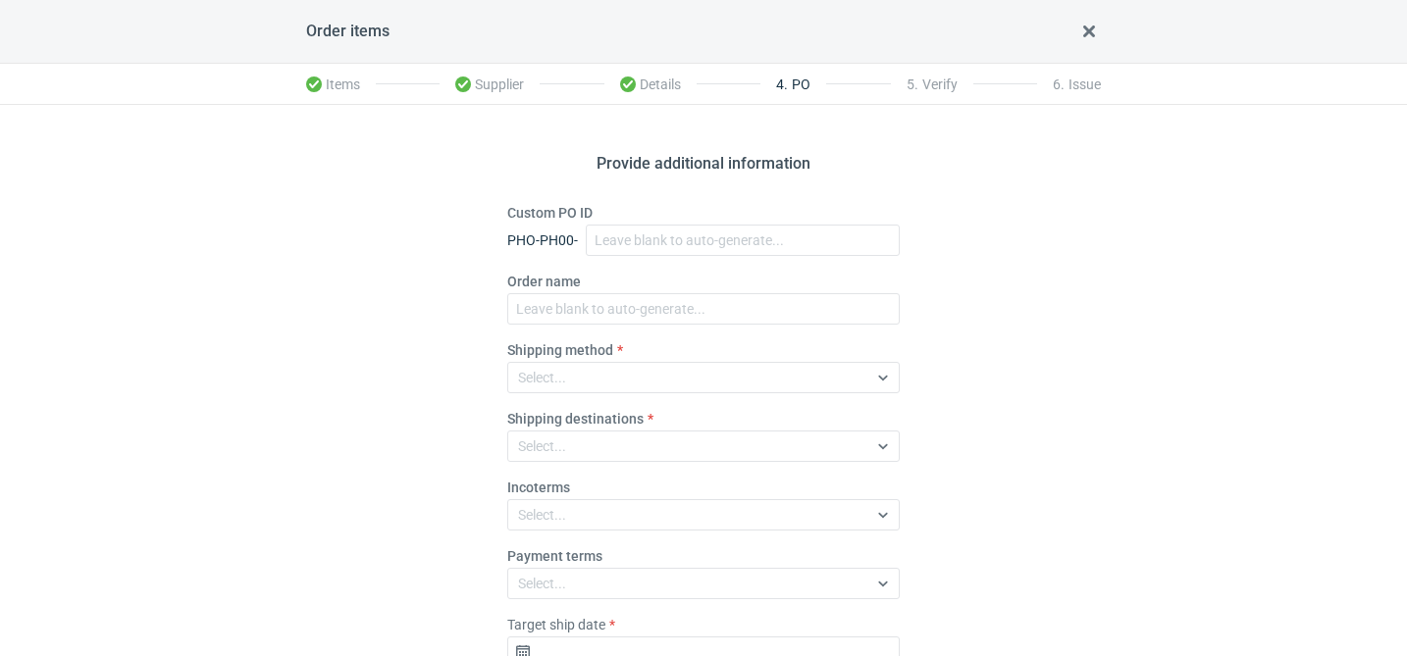
click at [537, 350] on label "Shipping method" at bounding box center [560, 350] width 106 height 20
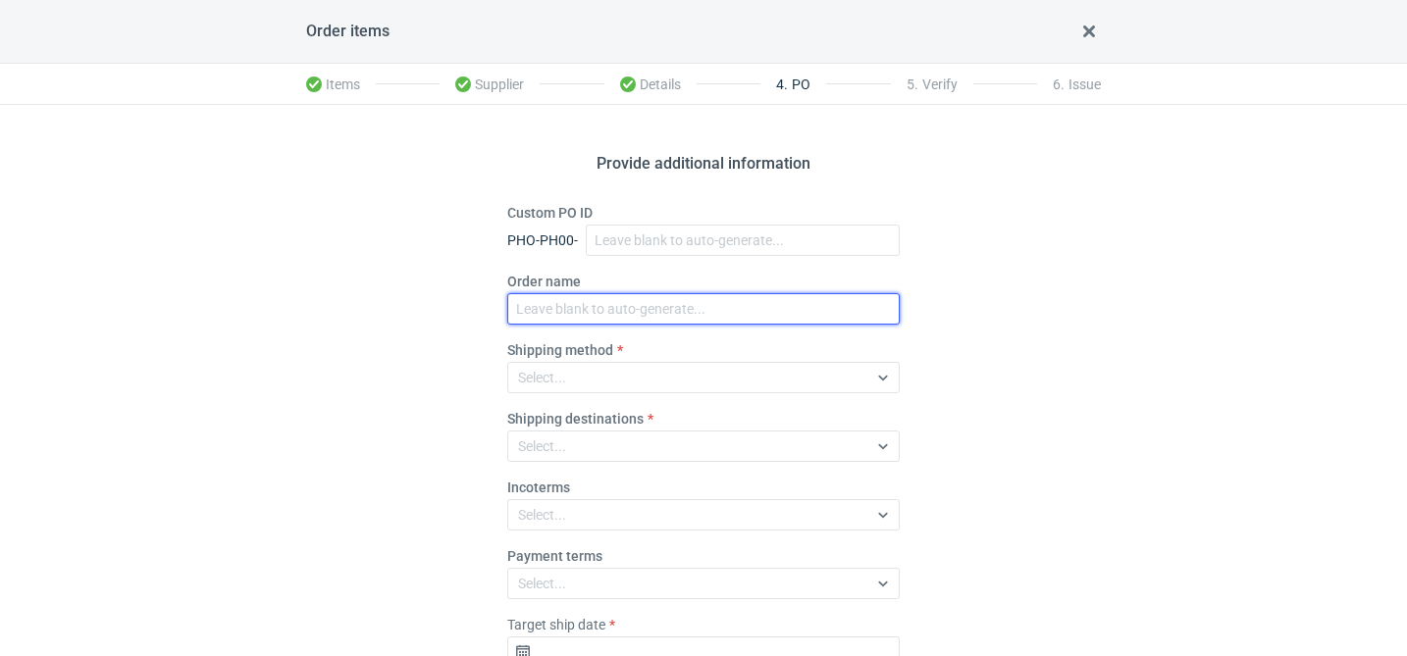
click at [575, 310] on input "Order name" at bounding box center [703, 308] width 392 height 31
paste input "R484794318"
type input "R484794318_DUYE"
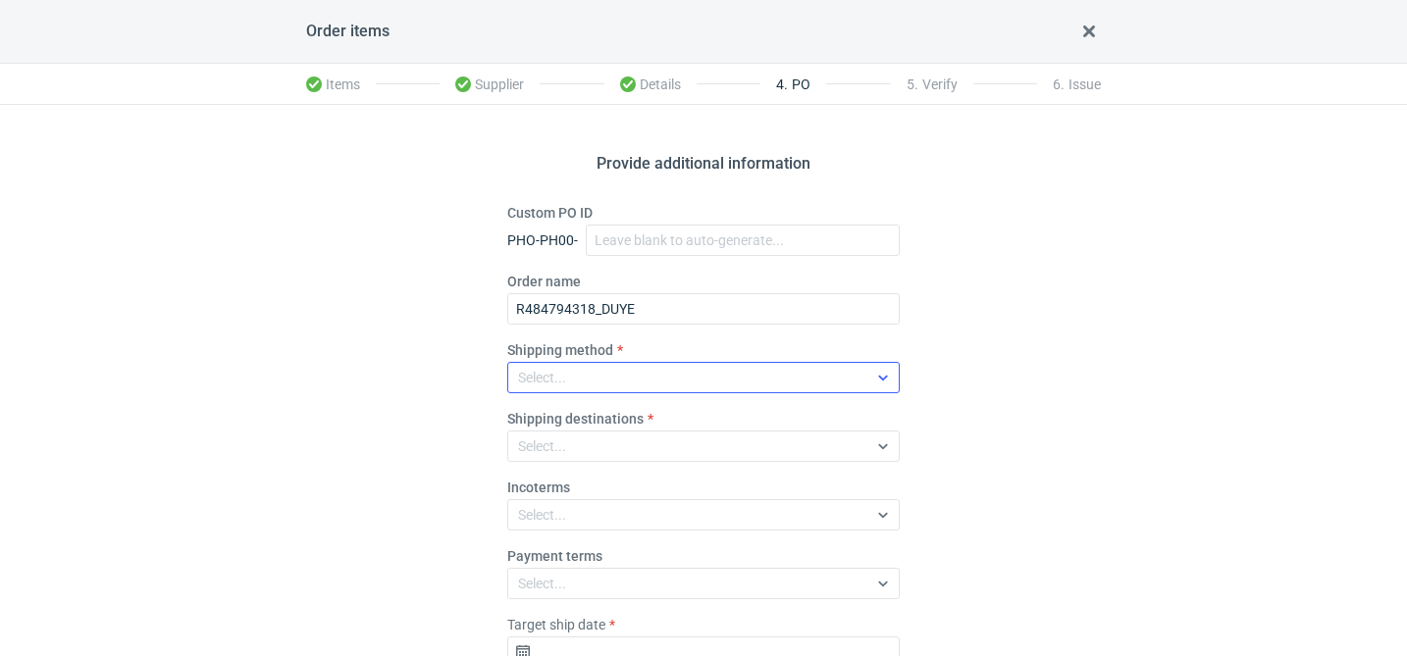
click at [598, 387] on div "Select..." at bounding box center [687, 377] width 359 height 27
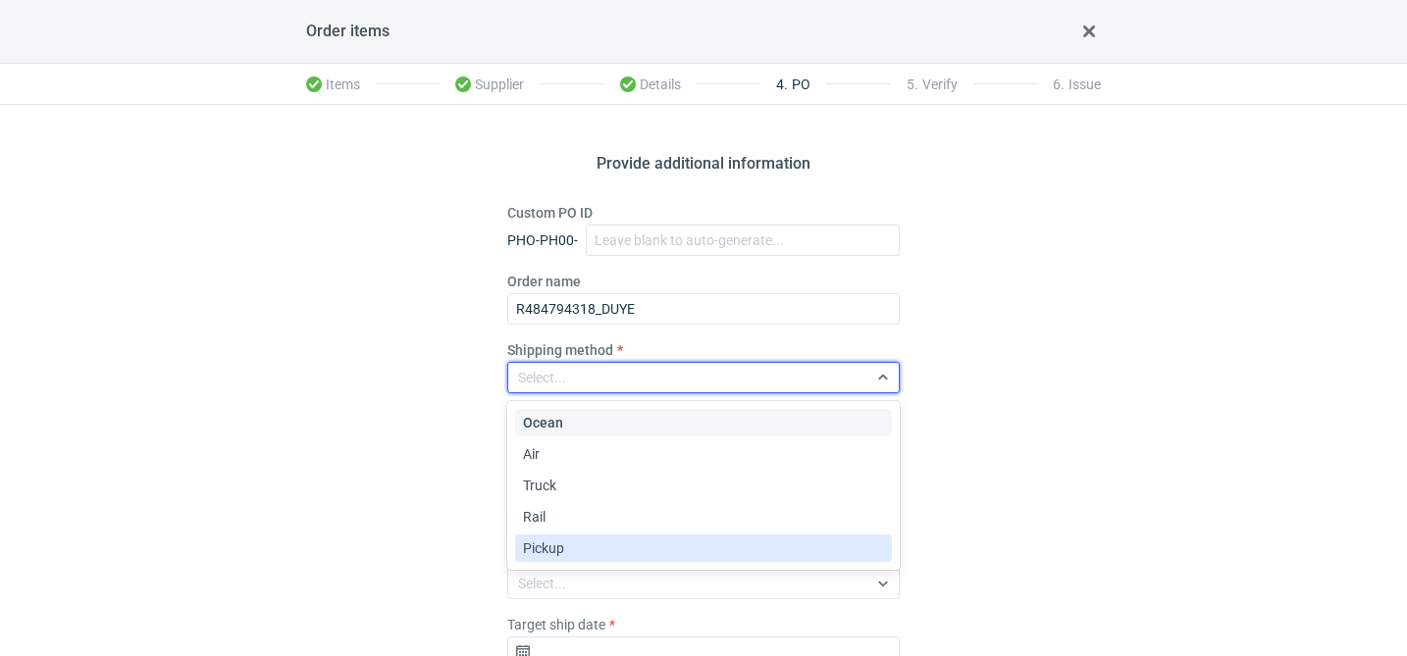
click at [551, 547] on span "Pickup" at bounding box center [543, 549] width 41 height 20
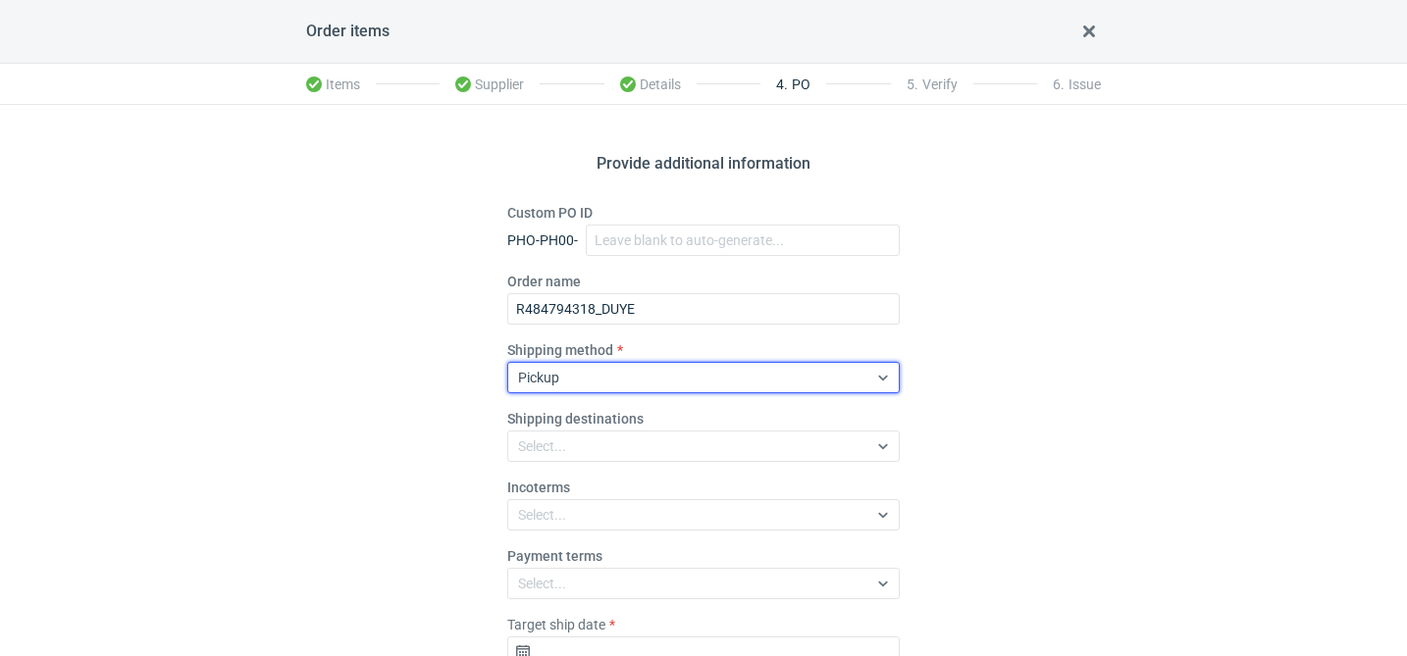
scroll to position [137, 0]
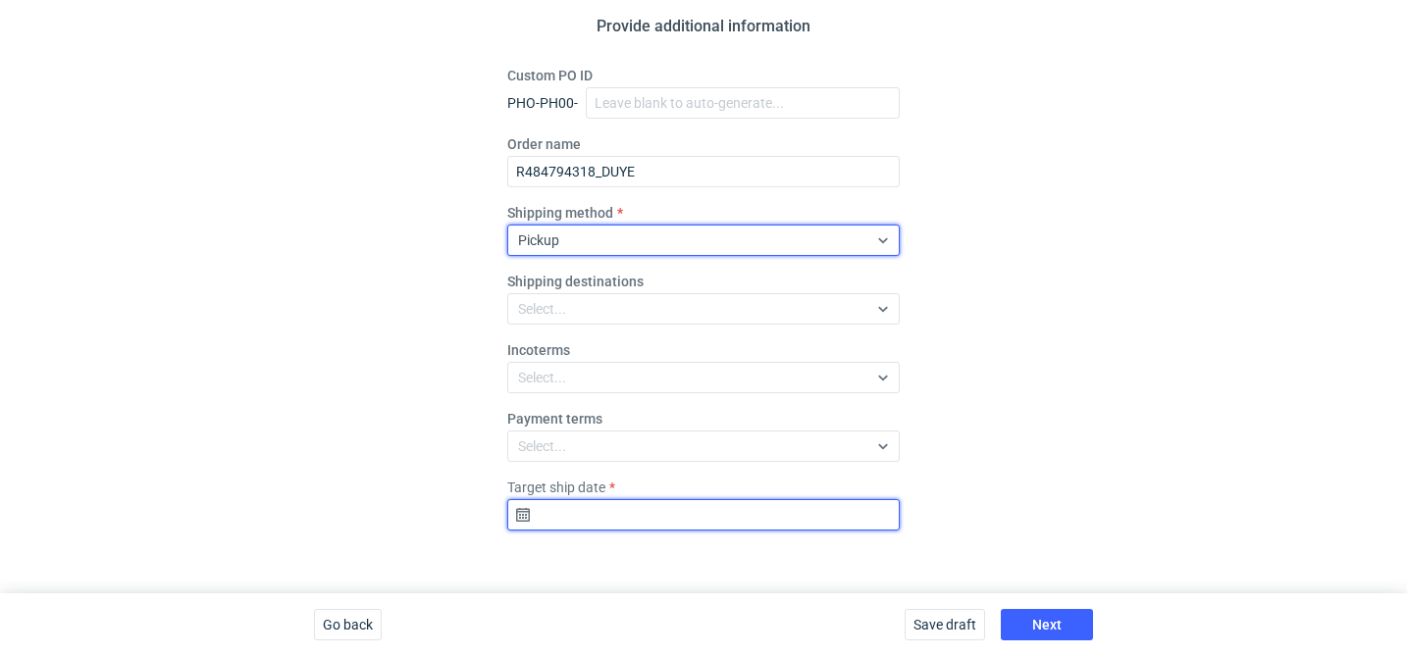
click at [681, 503] on input "Target ship date" at bounding box center [703, 514] width 392 height 31
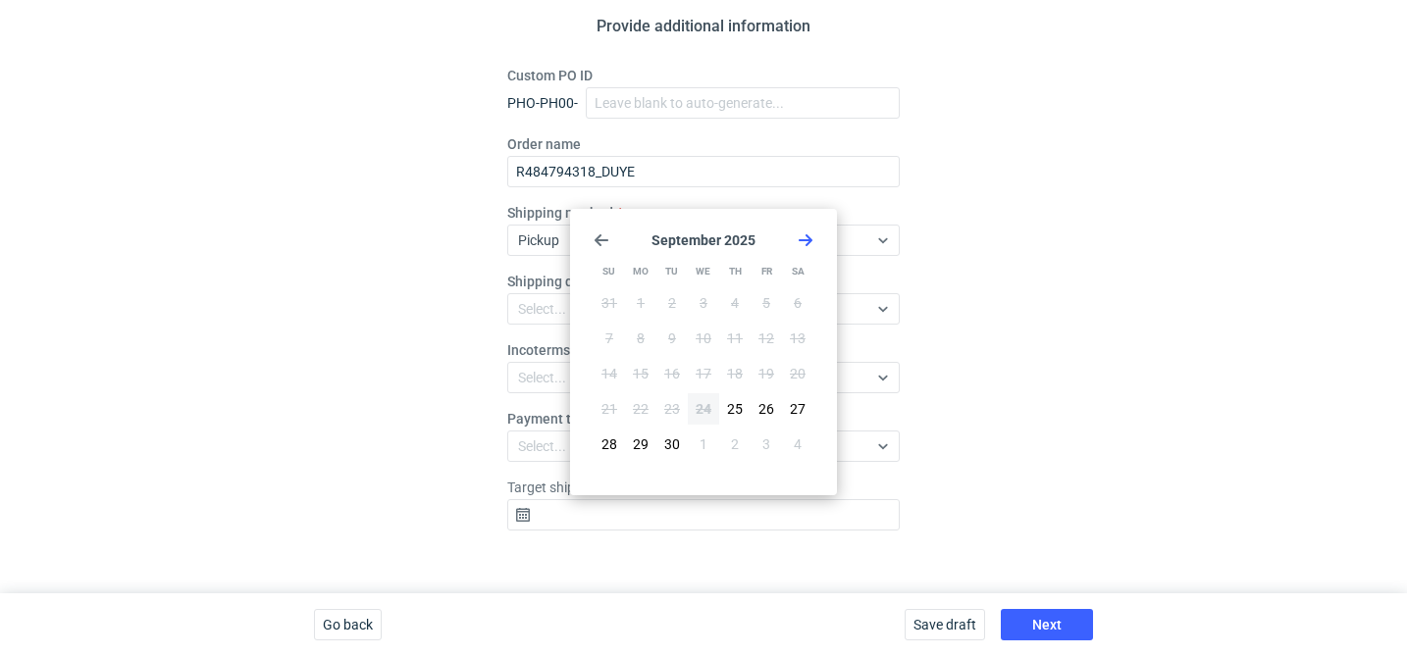
click at [811, 243] on icon "Go forward 1 month" at bounding box center [806, 241] width 16 height 16
click at [705, 369] on span "15" at bounding box center [704, 374] width 16 height 20
type input "2025-10-15"
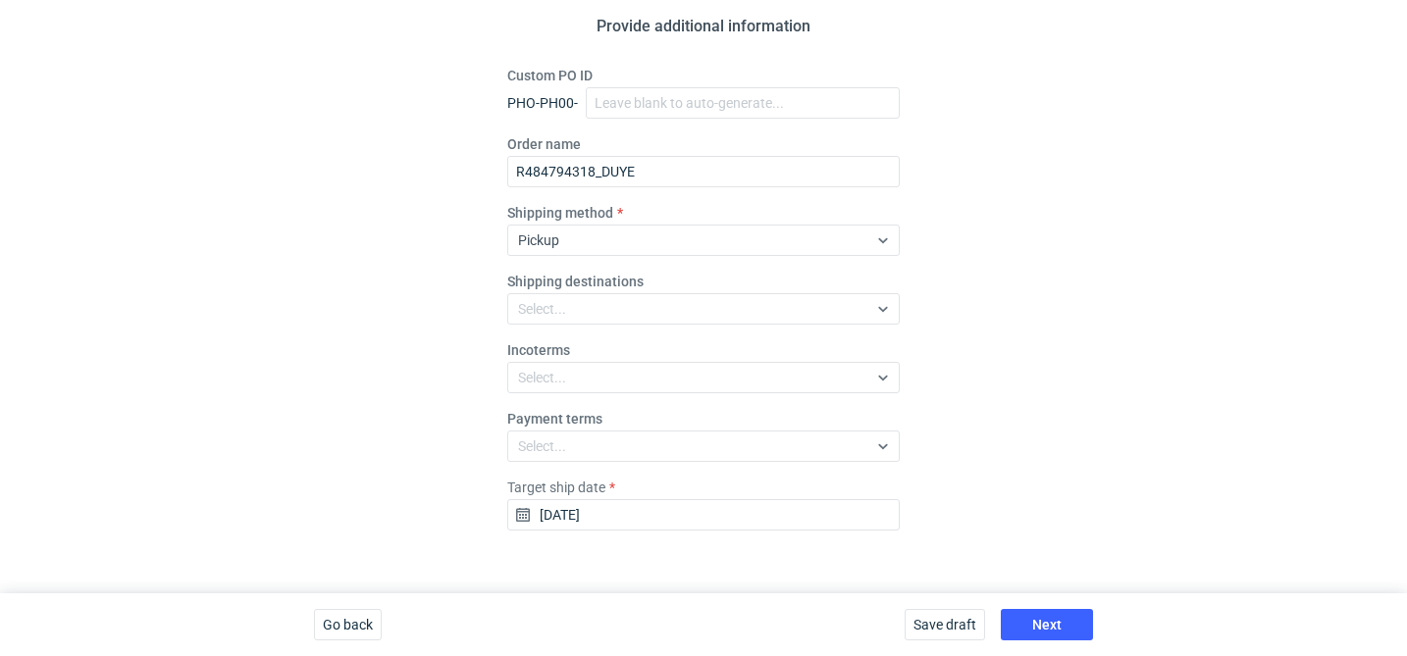
click at [1029, 607] on div "Save draft Next" at bounding box center [999, 625] width 204 height 63
click at [1047, 618] on span "Next" at bounding box center [1046, 625] width 29 height 14
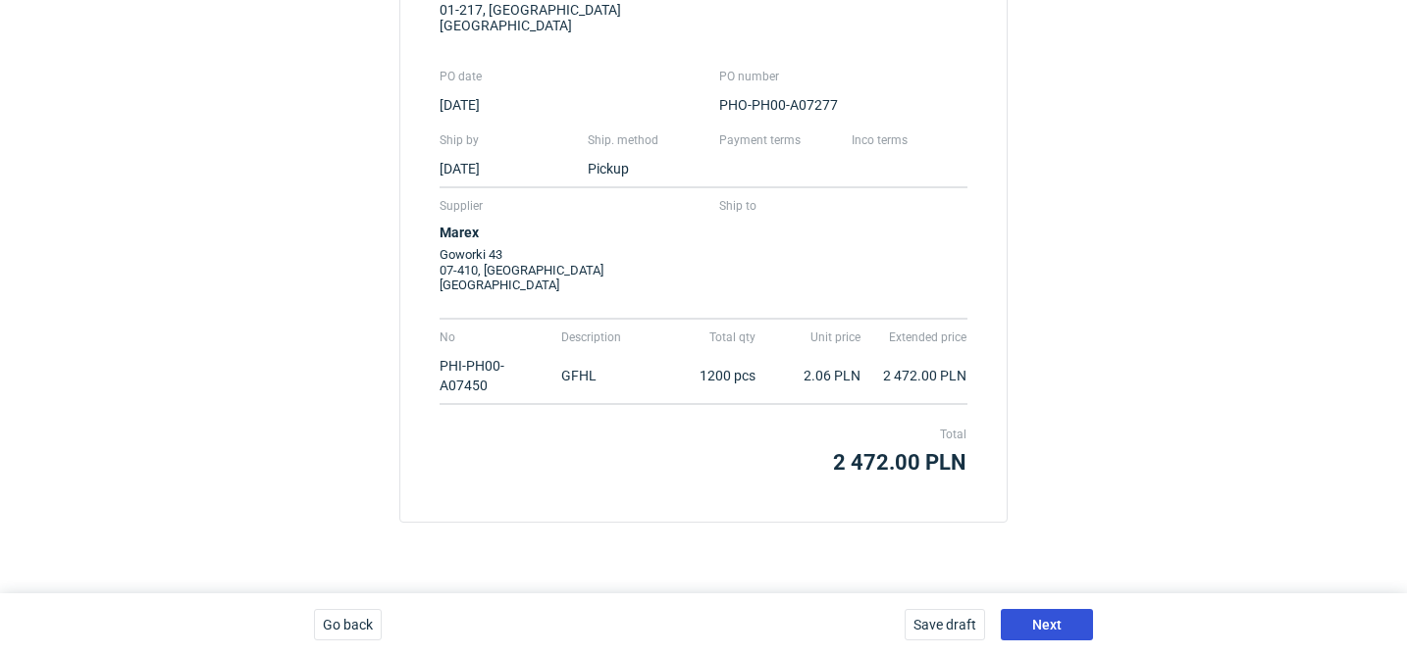
click at [1075, 619] on button "Next" at bounding box center [1047, 624] width 92 height 31
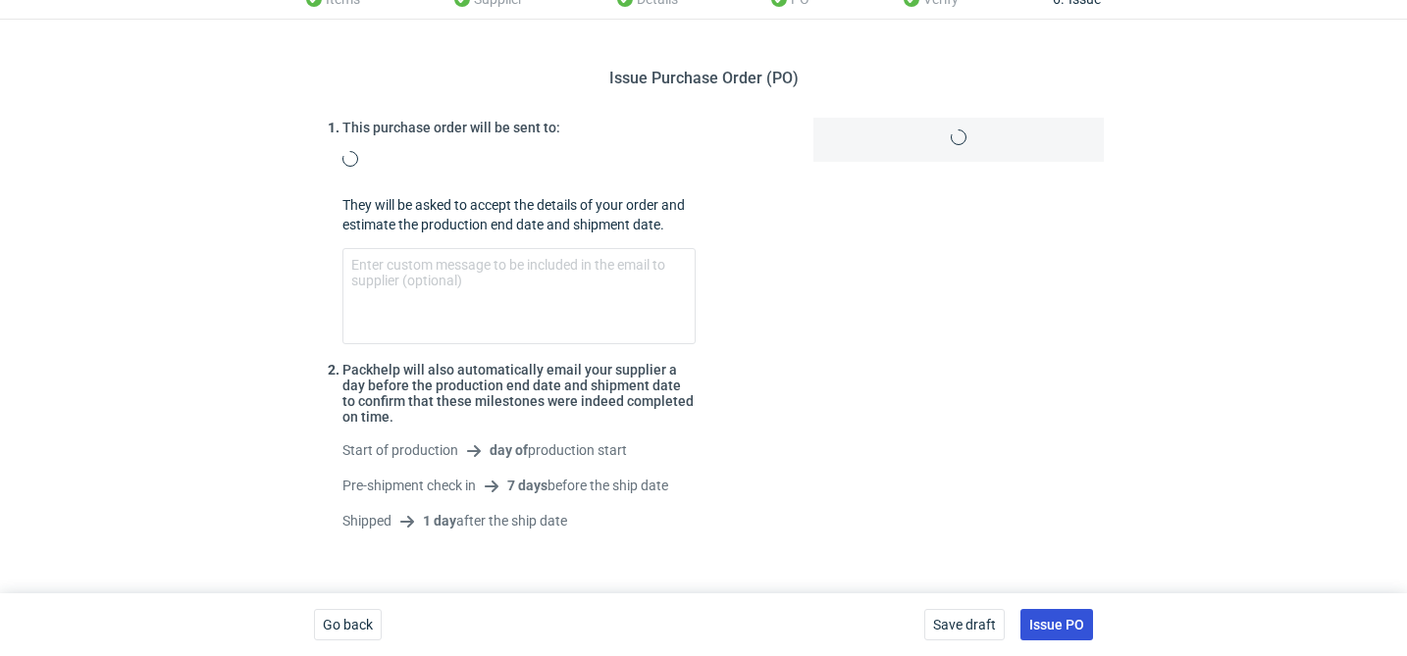
scroll to position [276, 0]
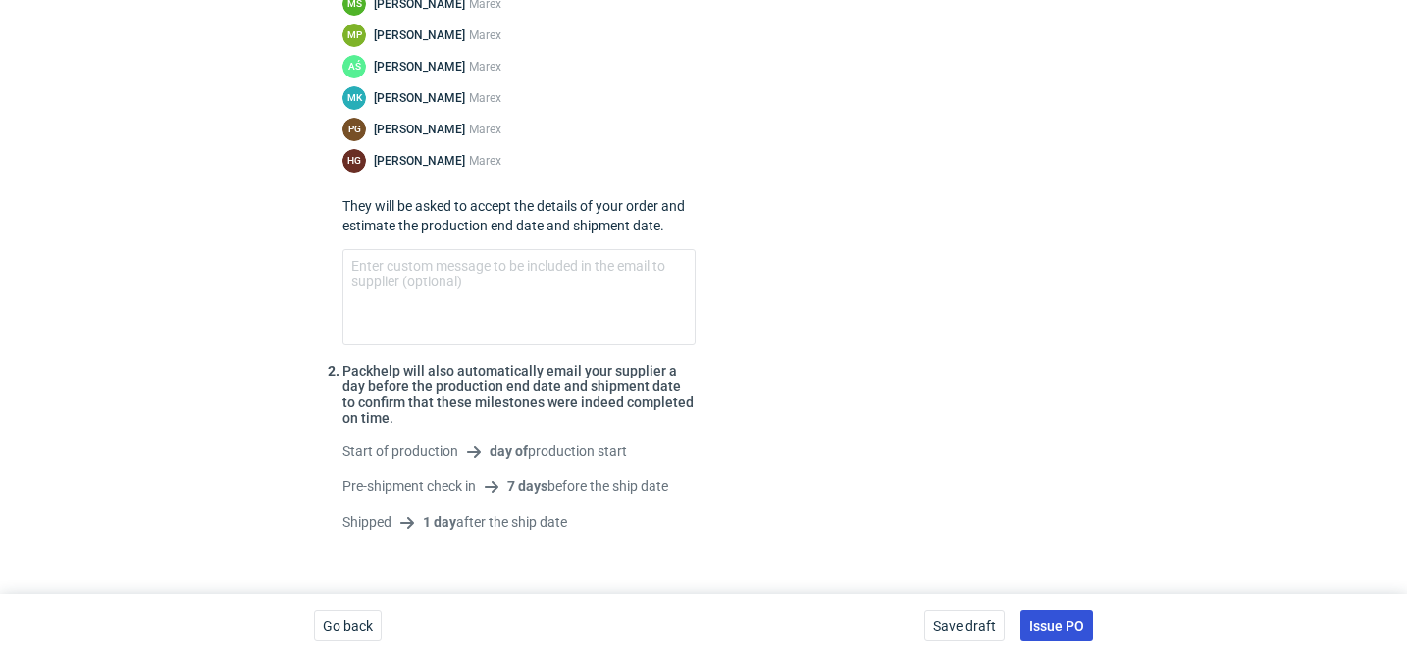
click at [1079, 627] on span "Issue PO" at bounding box center [1056, 626] width 55 height 14
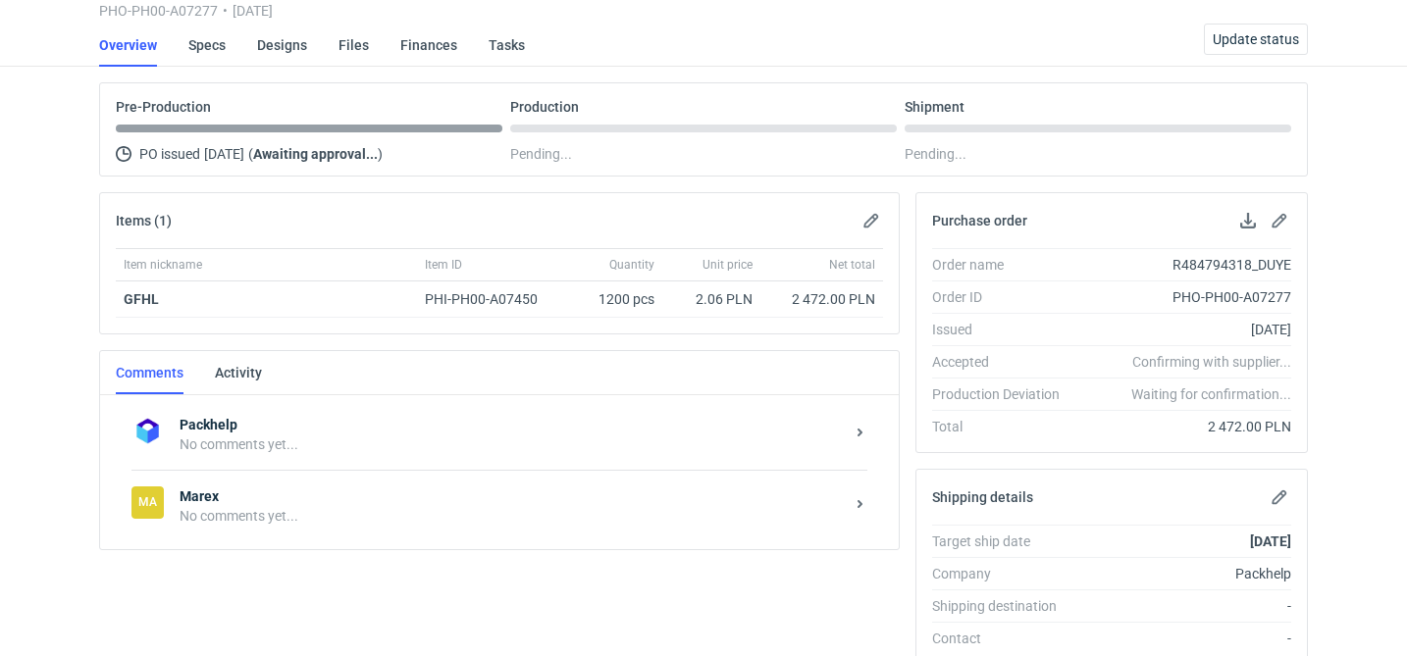
scroll to position [262, 0]
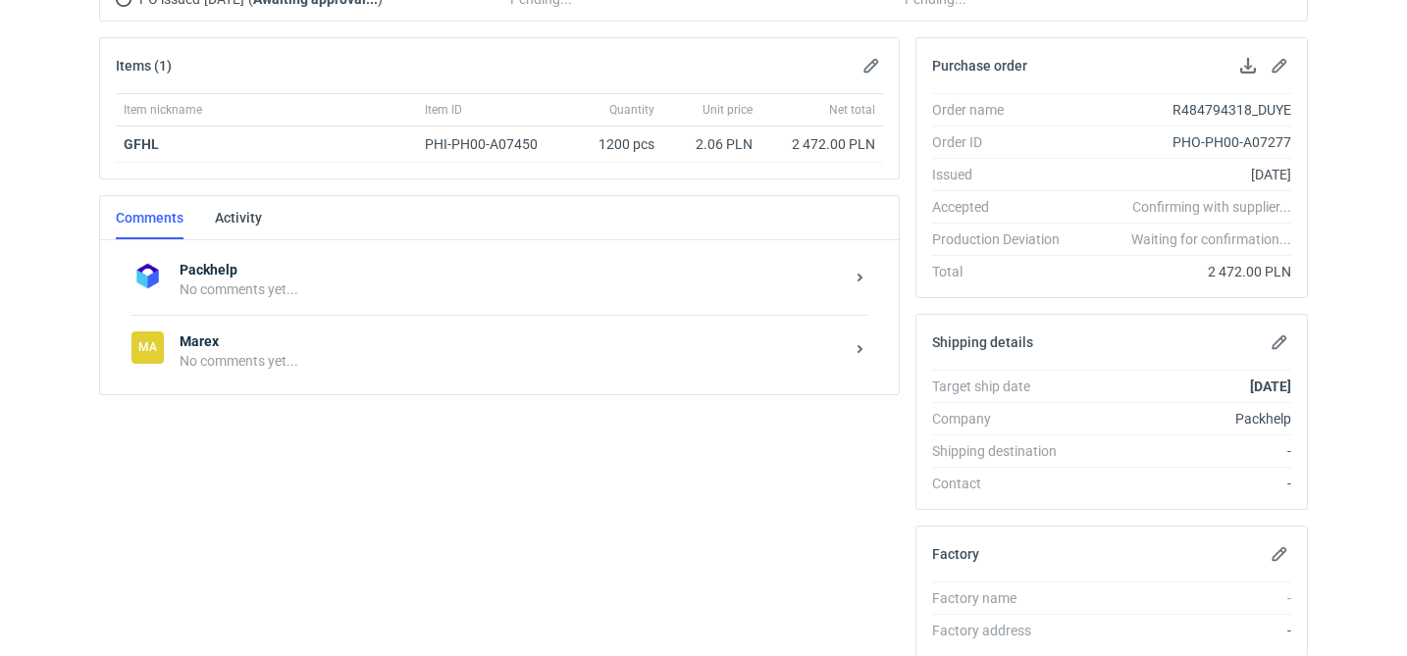
click at [322, 384] on div "Ma Marex No comments yet..." at bounding box center [499, 351] width 736 height 72
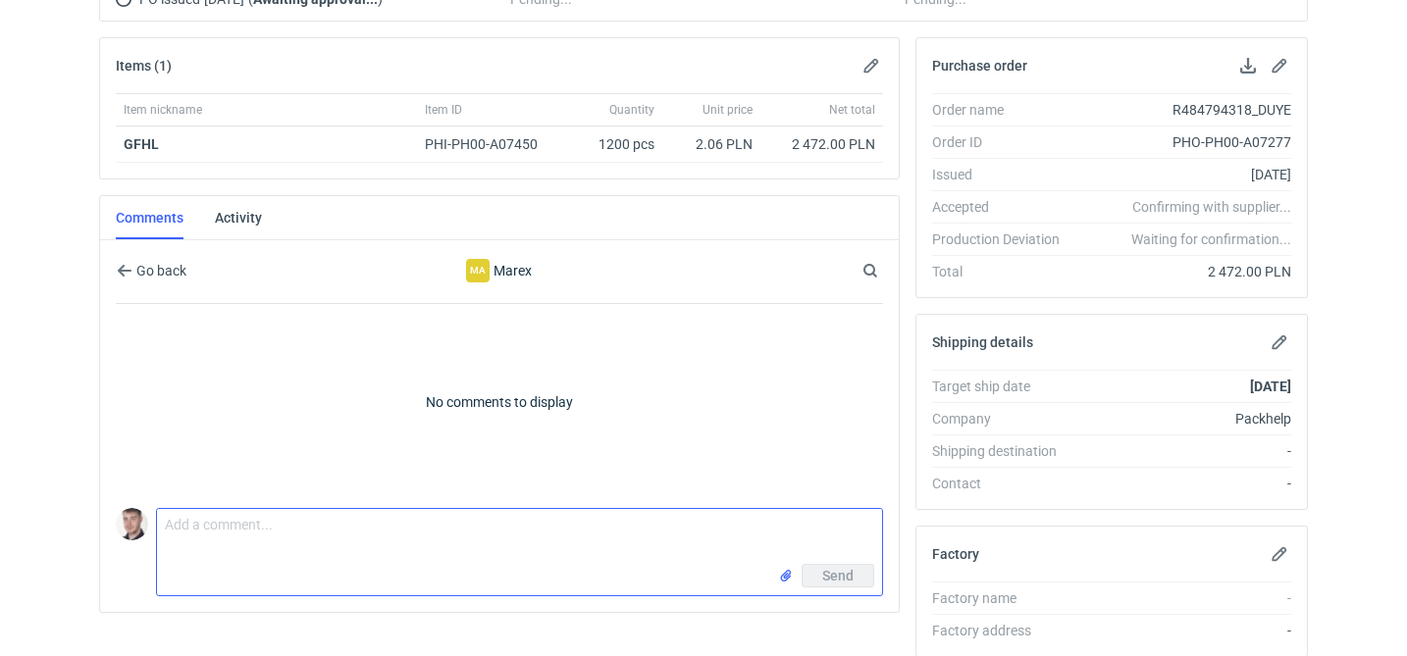
click at [243, 521] on textarea "Comment message" at bounding box center [519, 536] width 725 height 55
paste textarea "CBIN - 1"
paste textarea "Powtórka R284552100_UKFN"
type textarea "wycena CBIN - 1 Powtórka R284552100_UKFN ostatnio"
click at [788, 573] on input "file" at bounding box center [786, 576] width 16 height 21
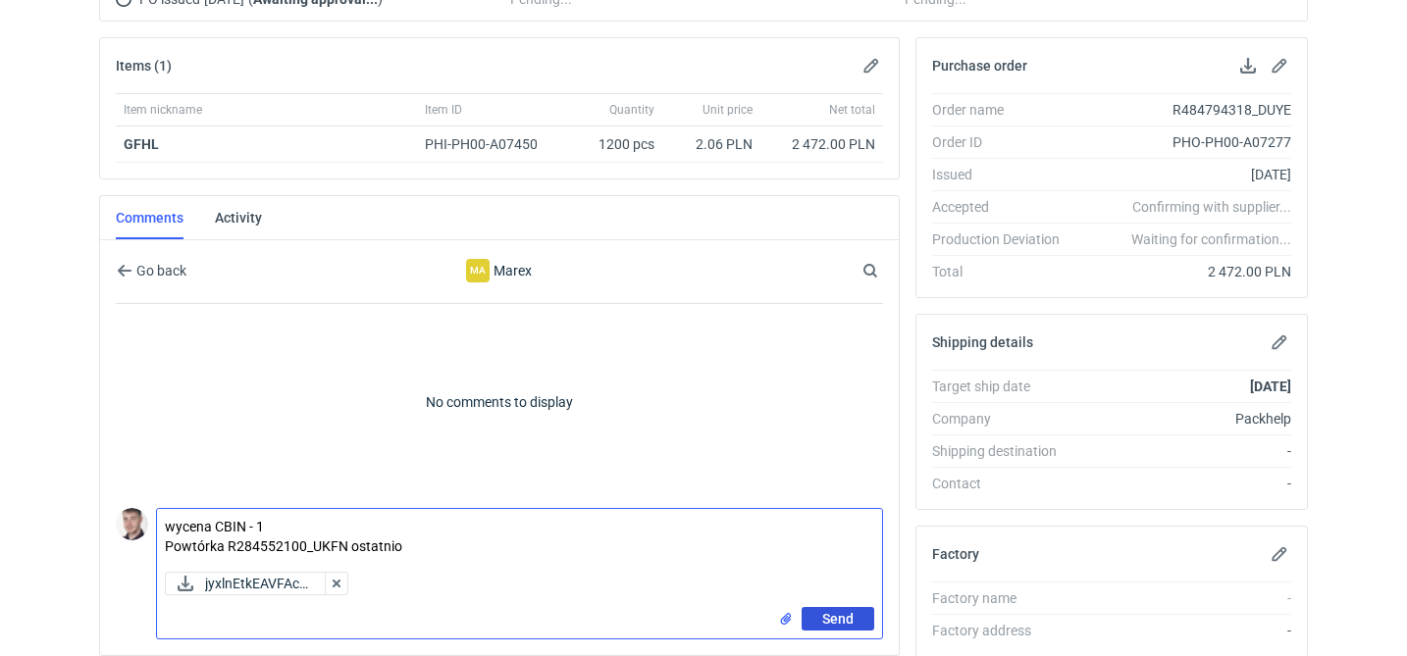
click at [839, 612] on span "Send" at bounding box center [837, 619] width 31 height 14
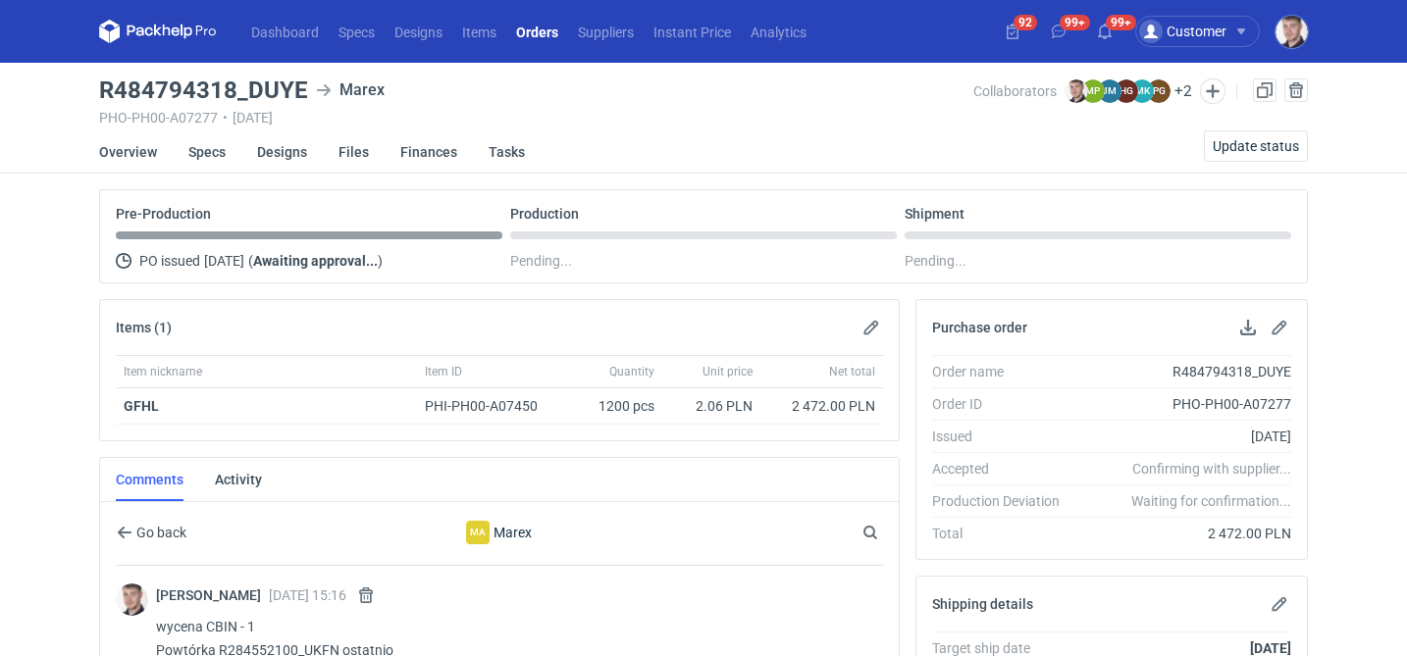
click at [543, 30] on link "Orders" at bounding box center [537, 32] width 62 height 24
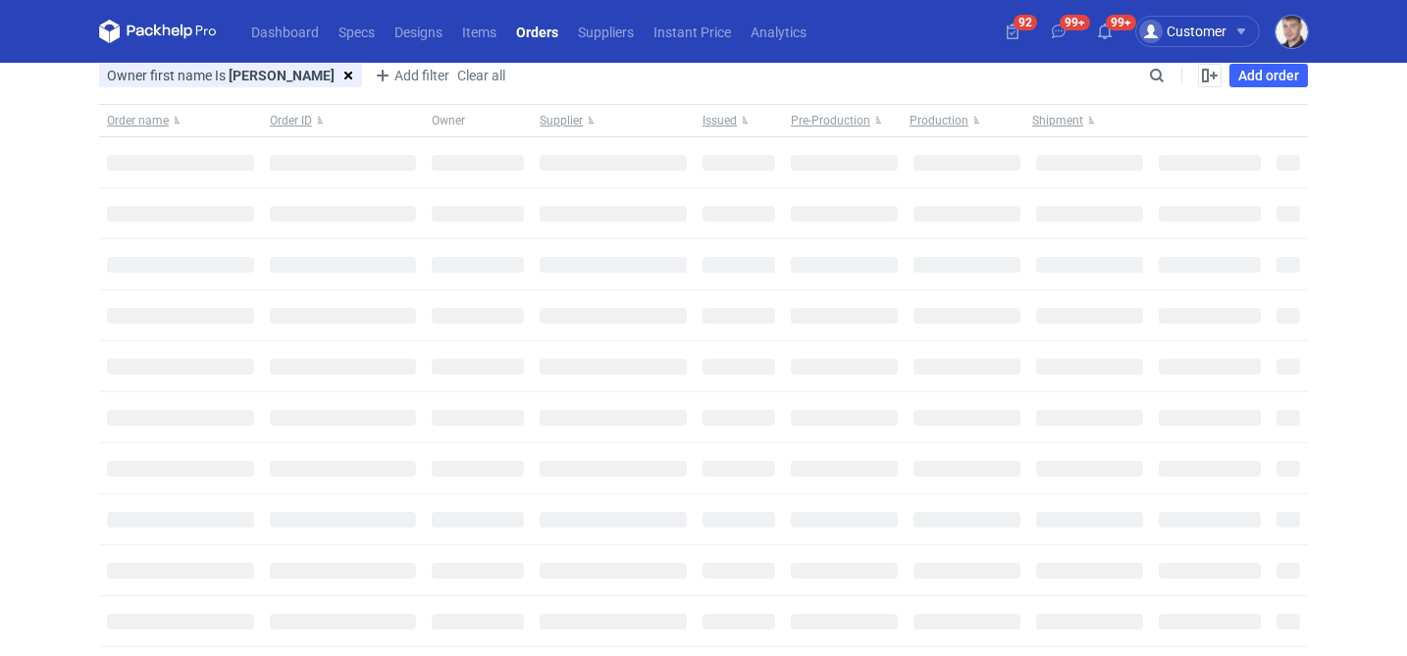
type input "maciej"
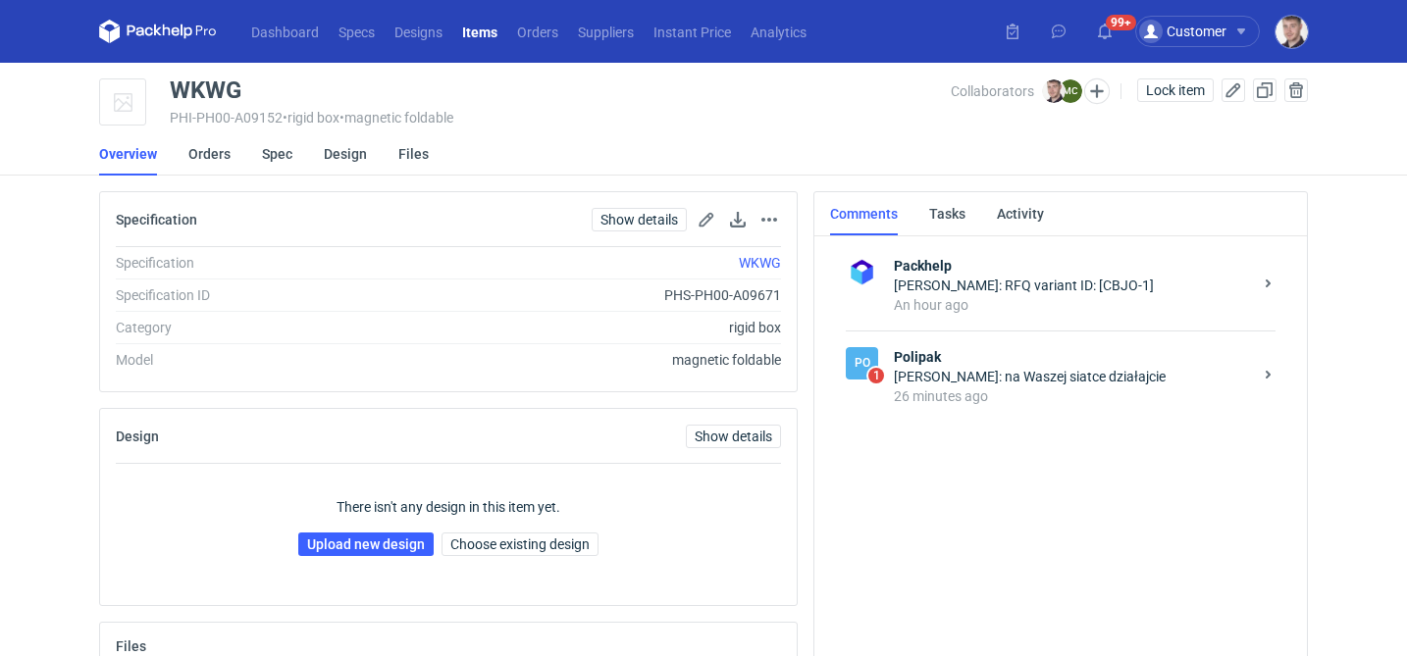
click at [1013, 406] on div "26 minutes ago" at bounding box center [1073, 397] width 358 height 20
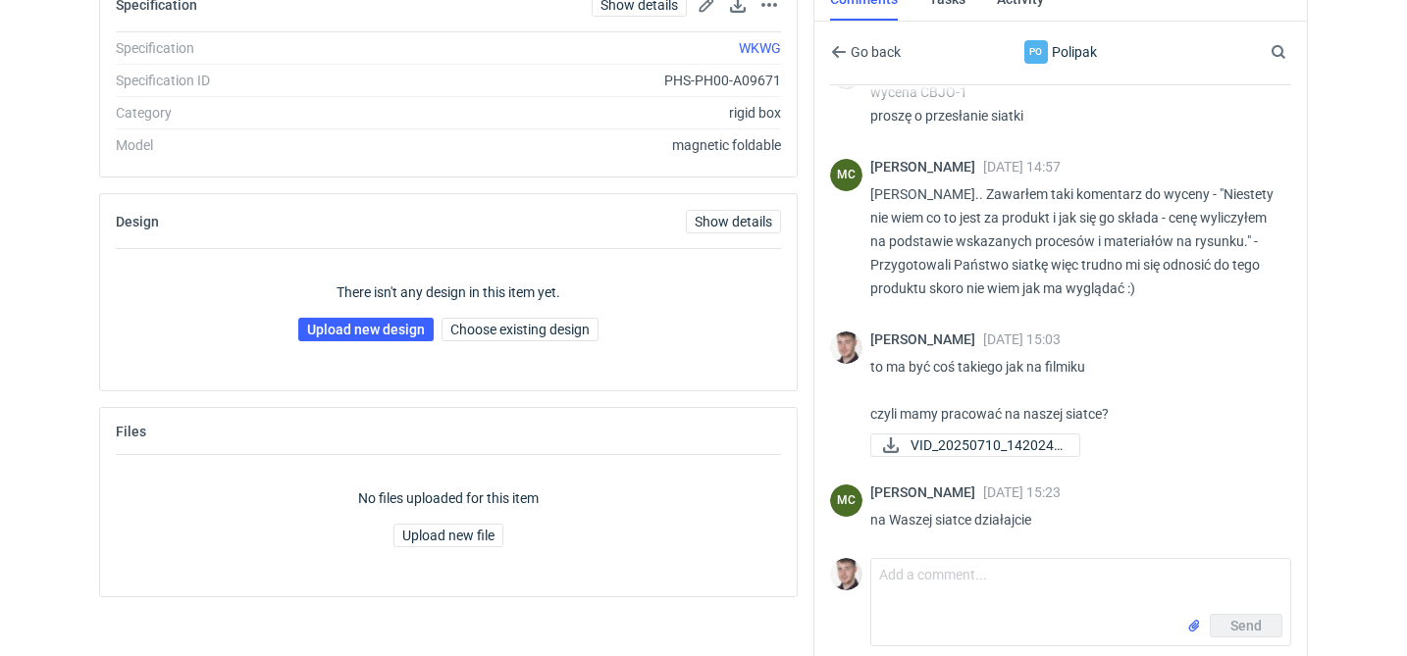
scroll to position [222, 0]
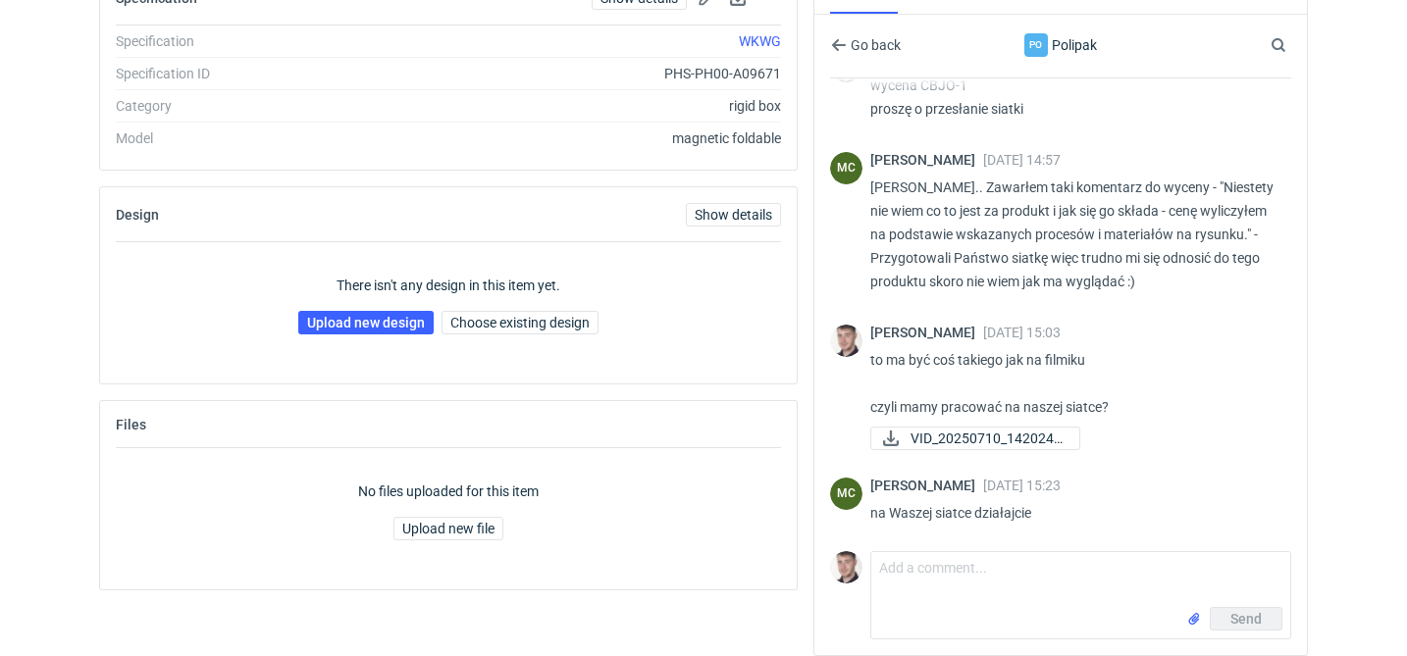
click at [48, 32] on div "Dashboard Specs Designs Items Orders Suppliers Instant Price Analytics 92 99+ C…" at bounding box center [703, 106] width 1407 height 656
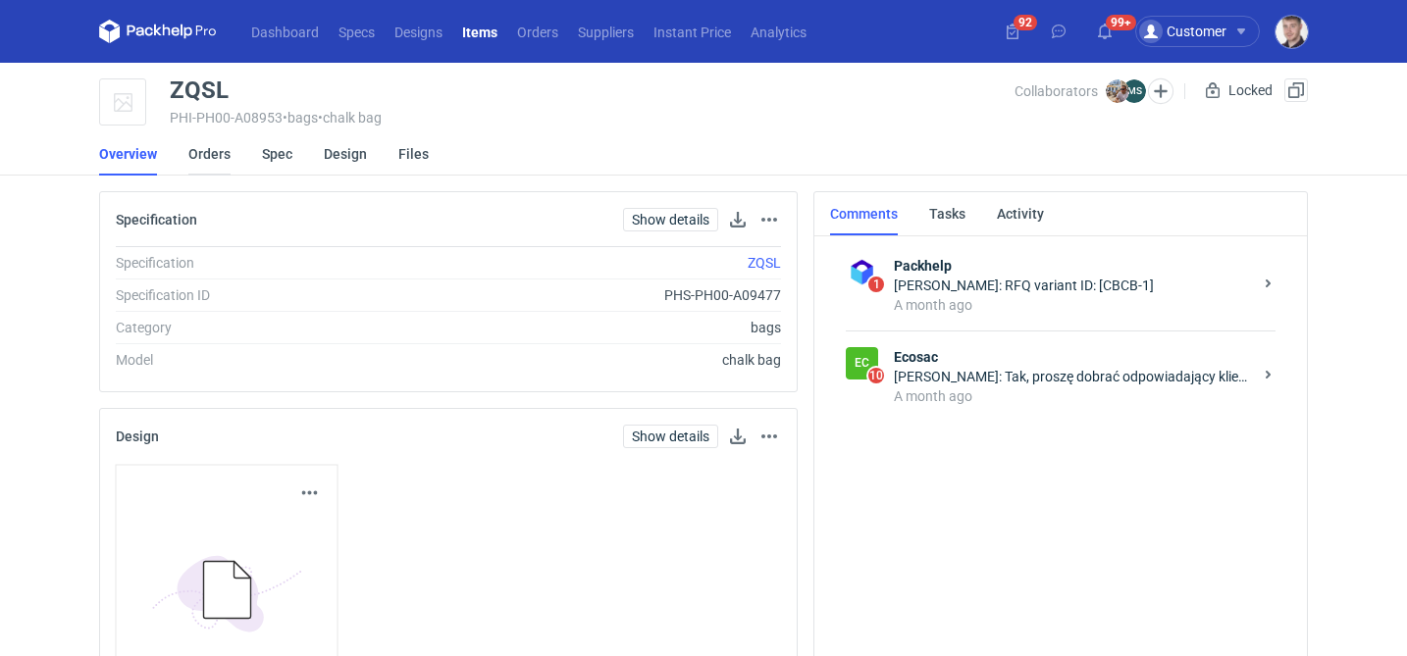
click at [202, 151] on link "Orders" at bounding box center [209, 153] width 42 height 43
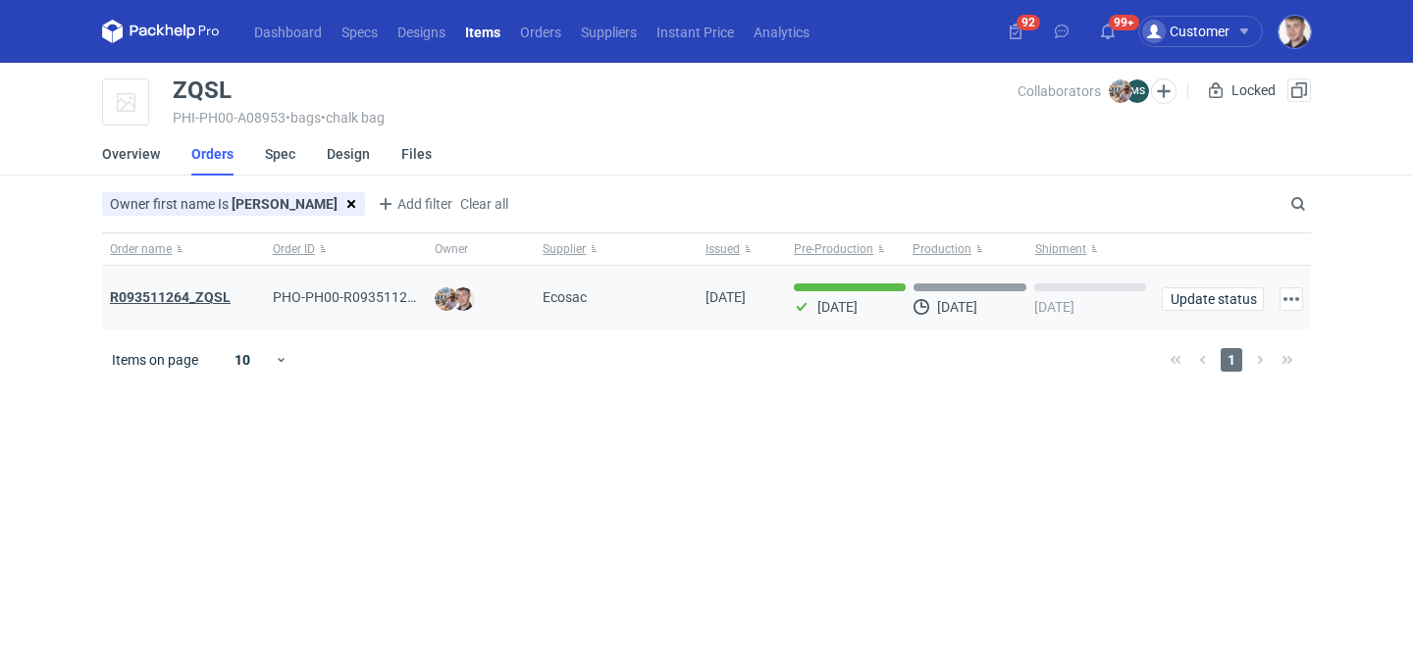
click at [209, 297] on strong "R093511264_ZQSL" at bounding box center [170, 297] width 121 height 16
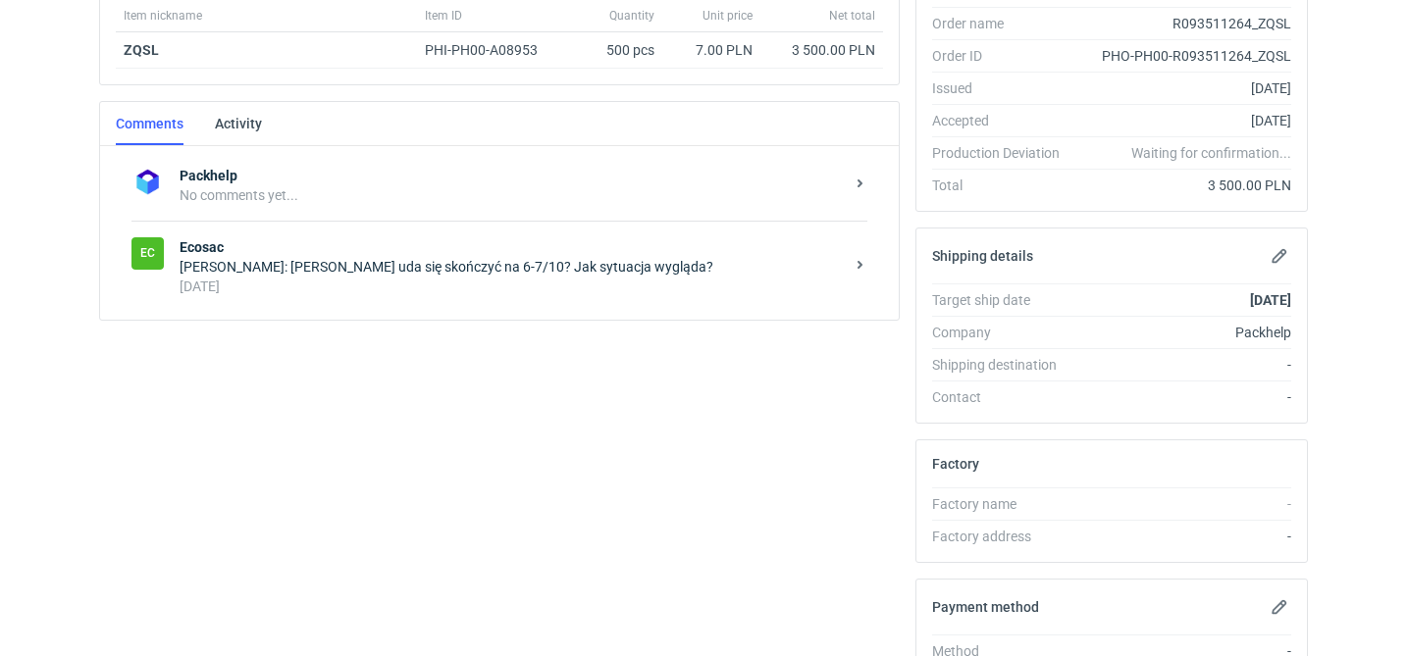
scroll to position [404, 0]
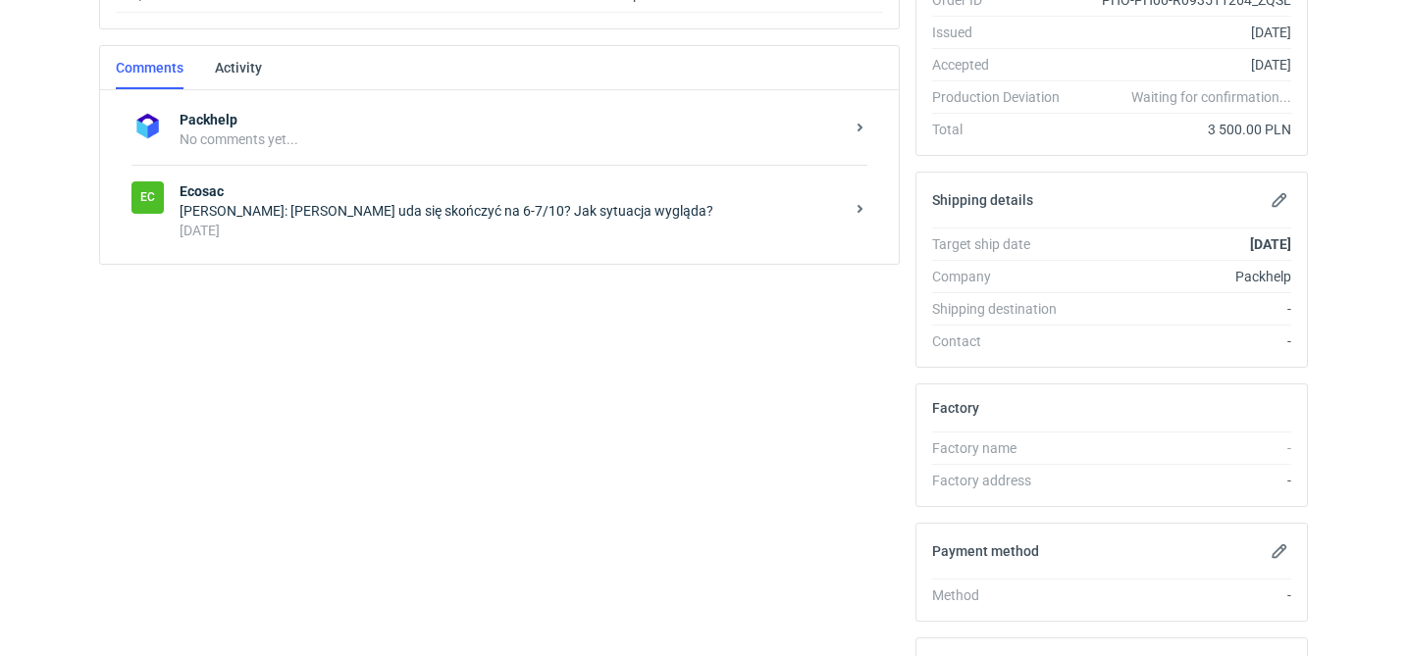
click at [531, 236] on div "2 days ago" at bounding box center [512, 231] width 664 height 20
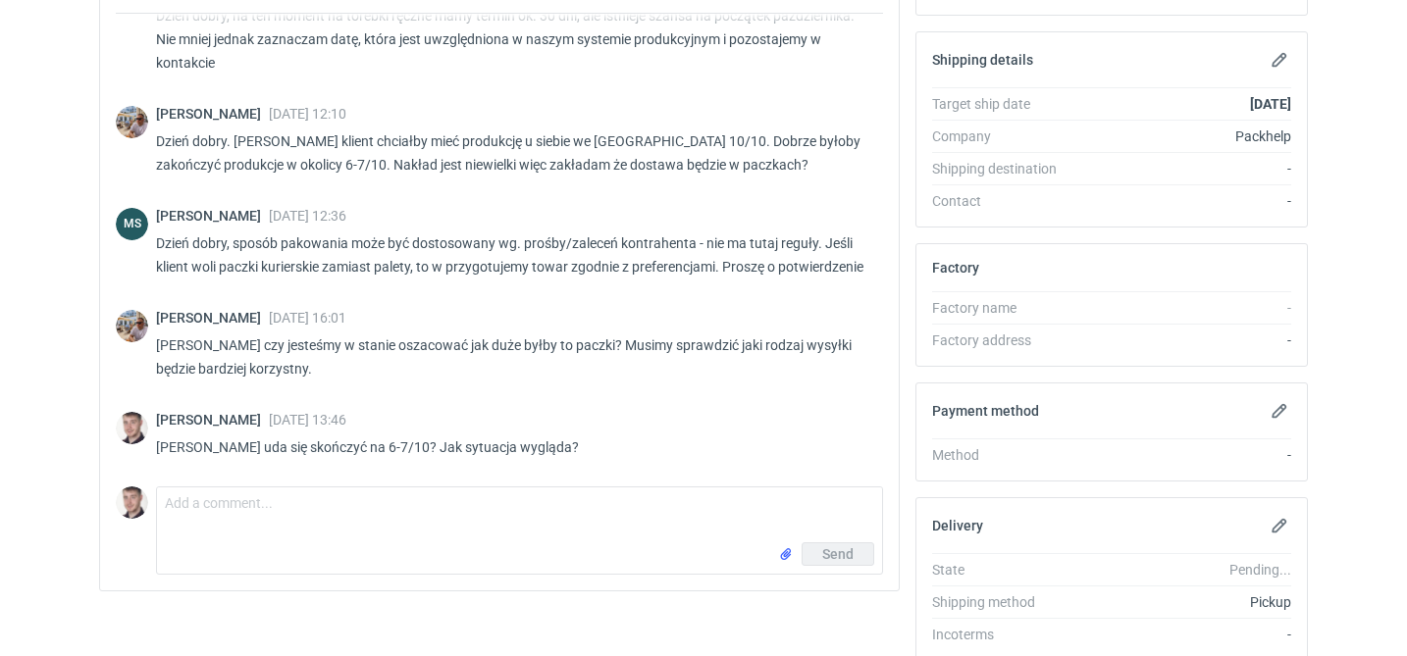
scroll to position [581, 0]
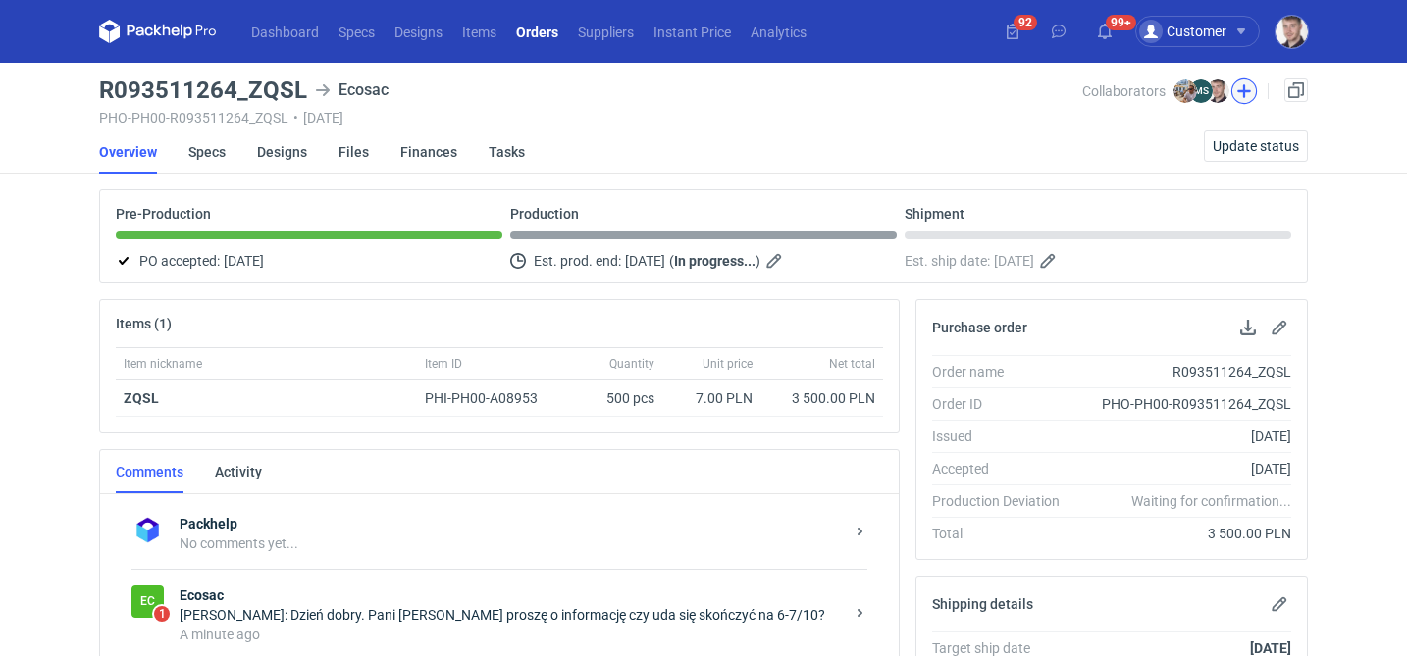
click at [1243, 84] on button "button" at bounding box center [1244, 91] width 26 height 26
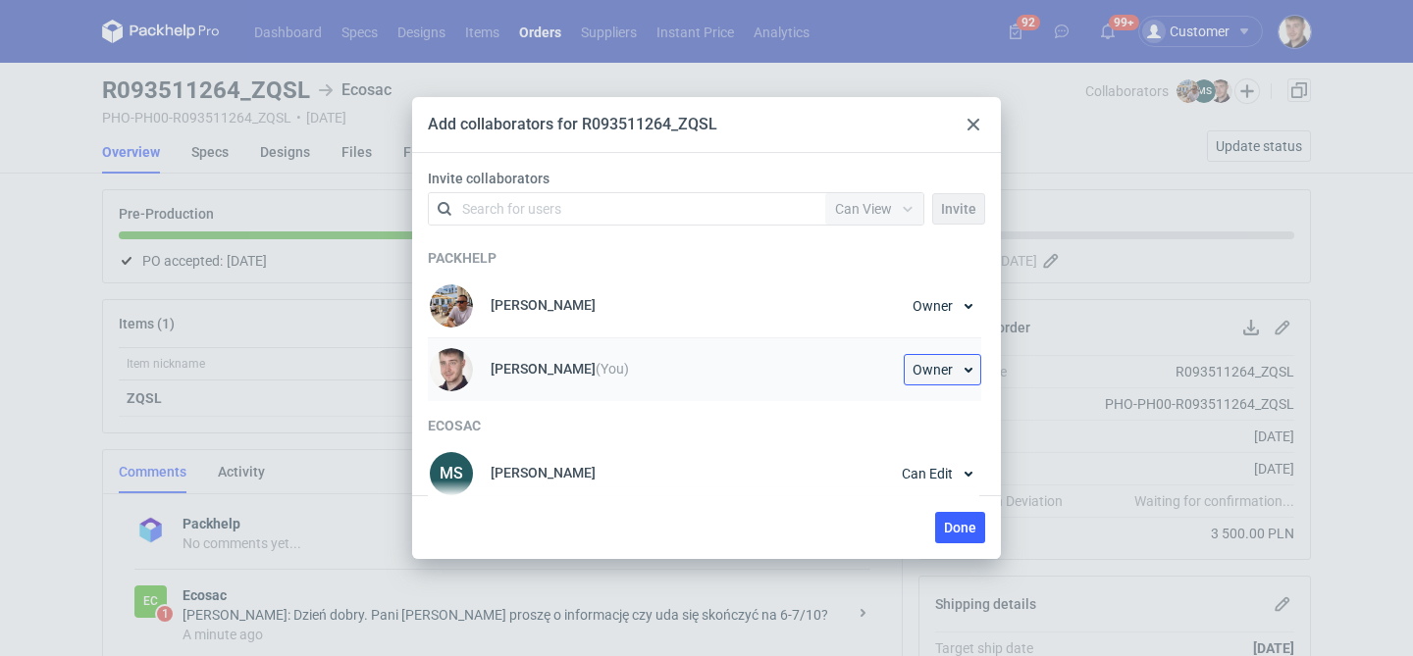
click at [947, 365] on button "Owner" at bounding box center [943, 369] width 78 height 31
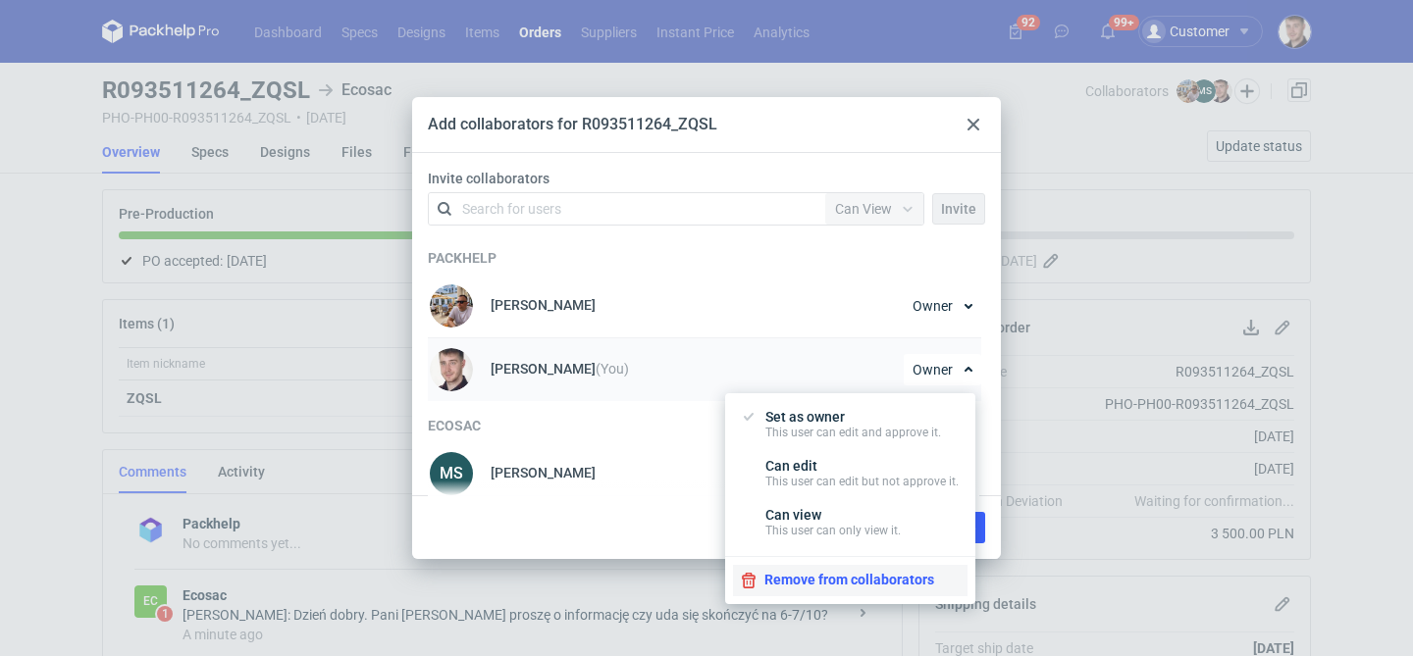
click at [832, 580] on button "Remove from collaborators" at bounding box center [850, 580] width 235 height 31
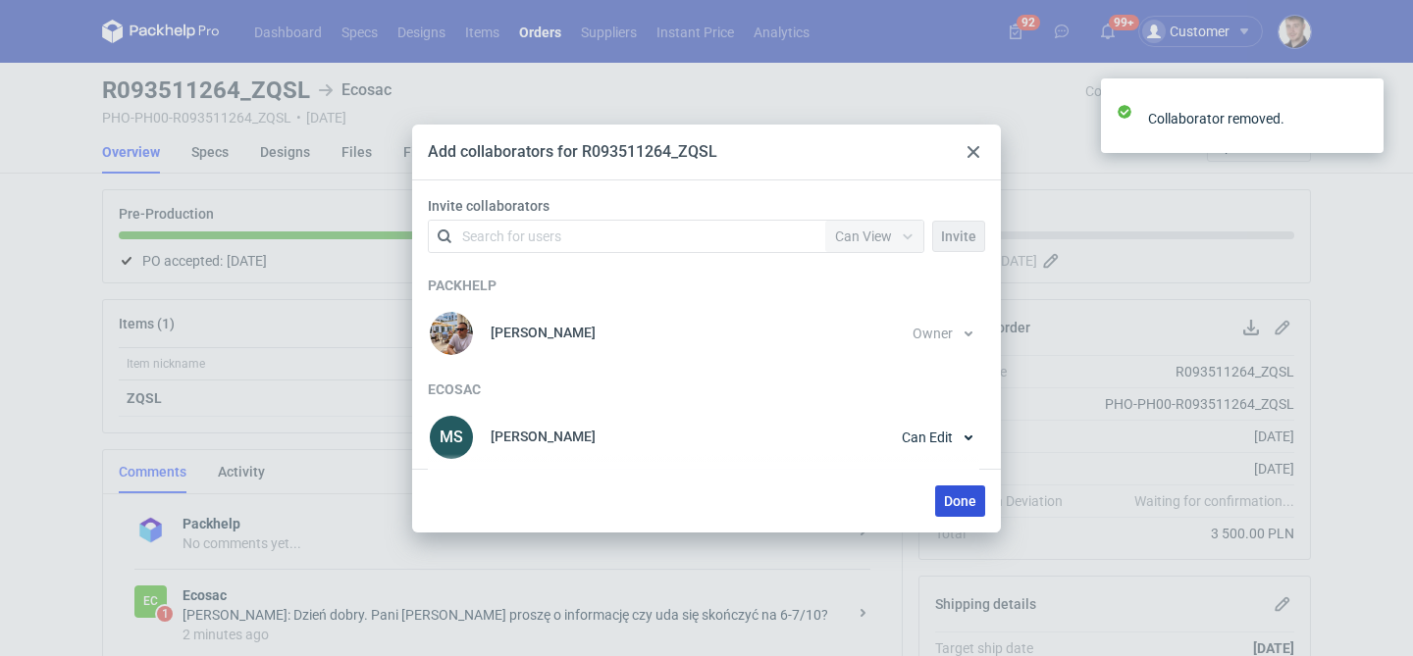
click at [962, 495] on span "Done" at bounding box center [960, 502] width 32 height 14
